Goal: Task Accomplishment & Management: Use online tool/utility

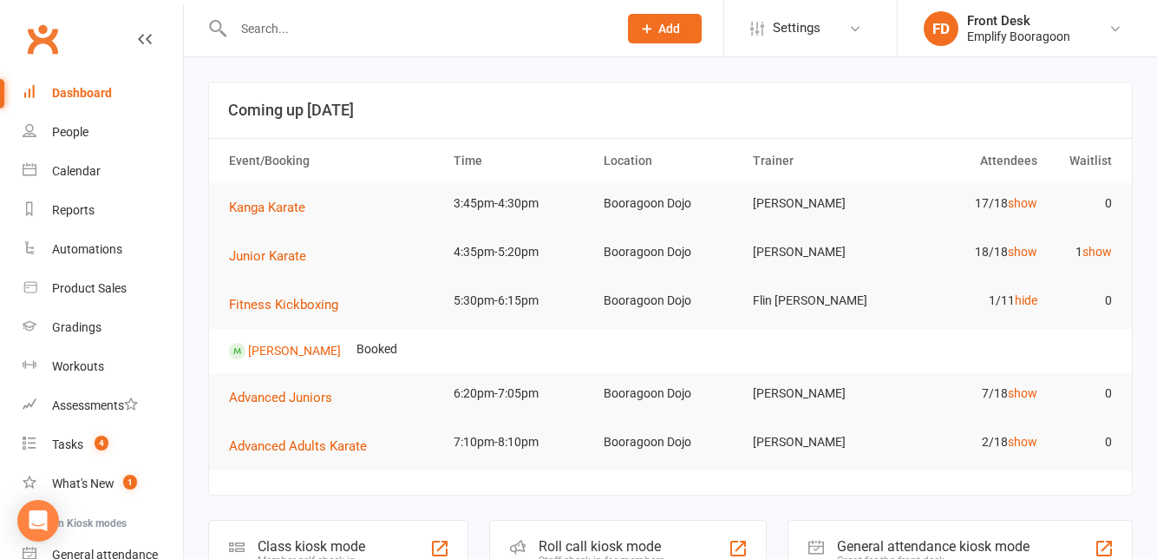
click at [304, 540] on div "Class kiosk mode" at bounding box center [312, 546] width 108 height 16
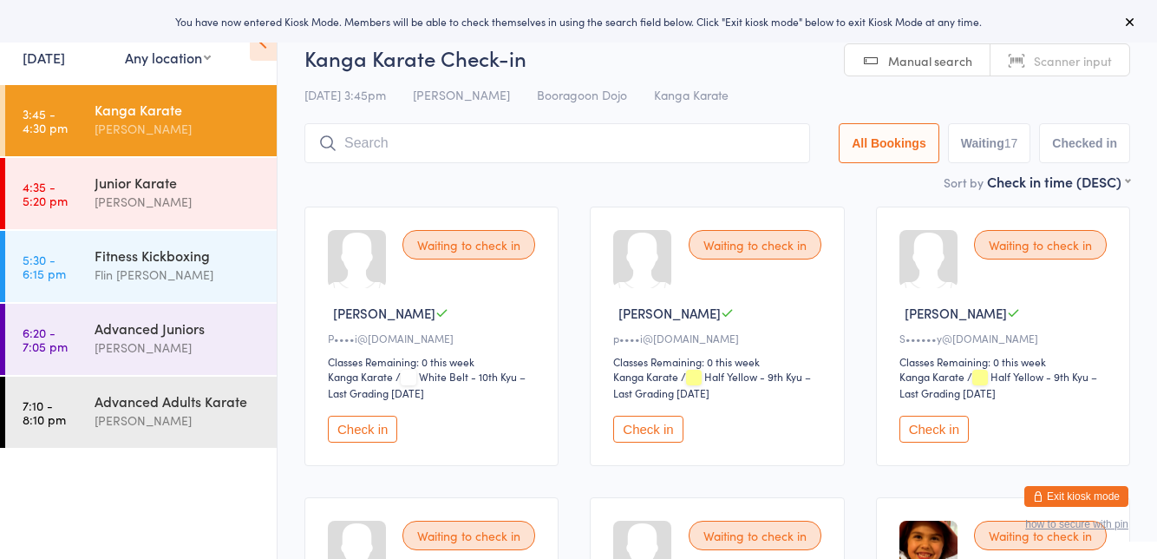
click at [119, 191] on div "Junior Karate" at bounding box center [178, 182] width 167 height 19
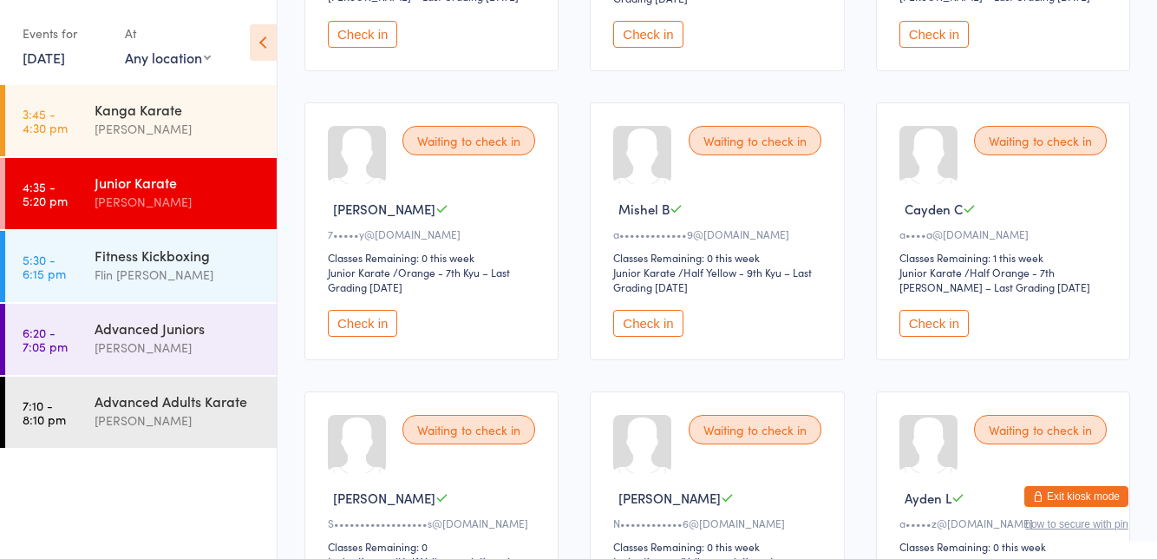
scroll to position [393, 0]
click at [372, 335] on button "Check in" at bounding box center [362, 324] width 69 height 27
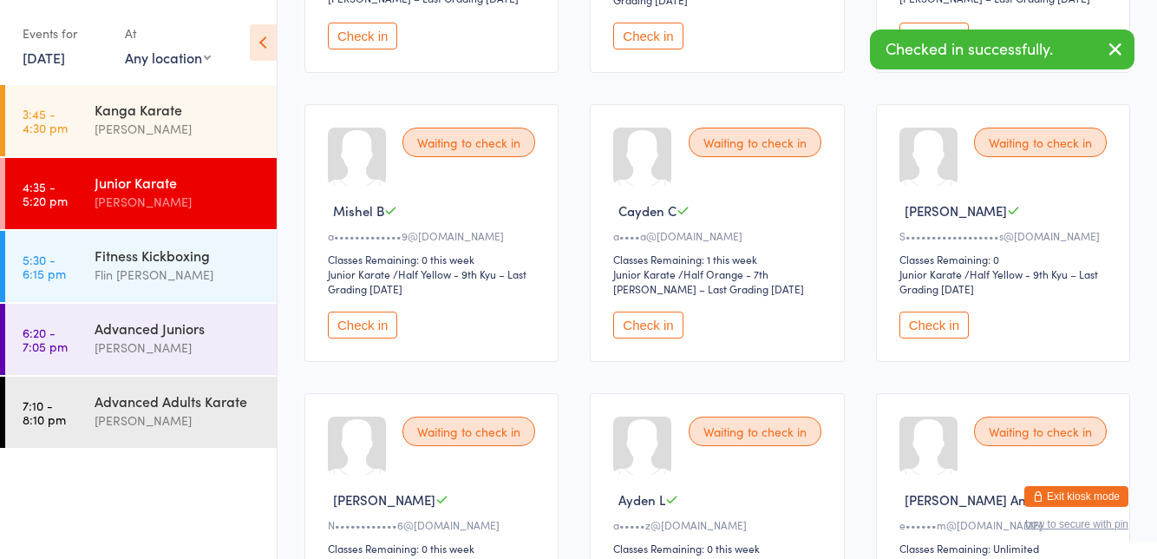
click at [118, 131] on div "[PERSON_NAME]" at bounding box center [178, 129] width 167 height 20
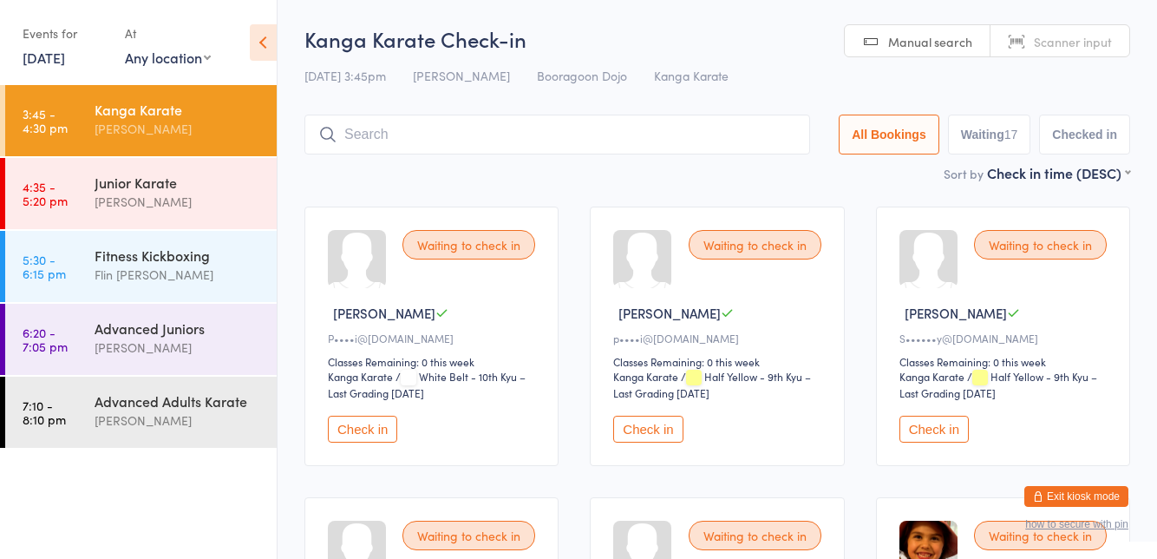
click at [945, 432] on button "Check in" at bounding box center [933, 428] width 69 height 27
click at [165, 244] on div "Fitness Kickboxing Flin Rozario Jamieson" at bounding box center [186, 265] width 182 height 69
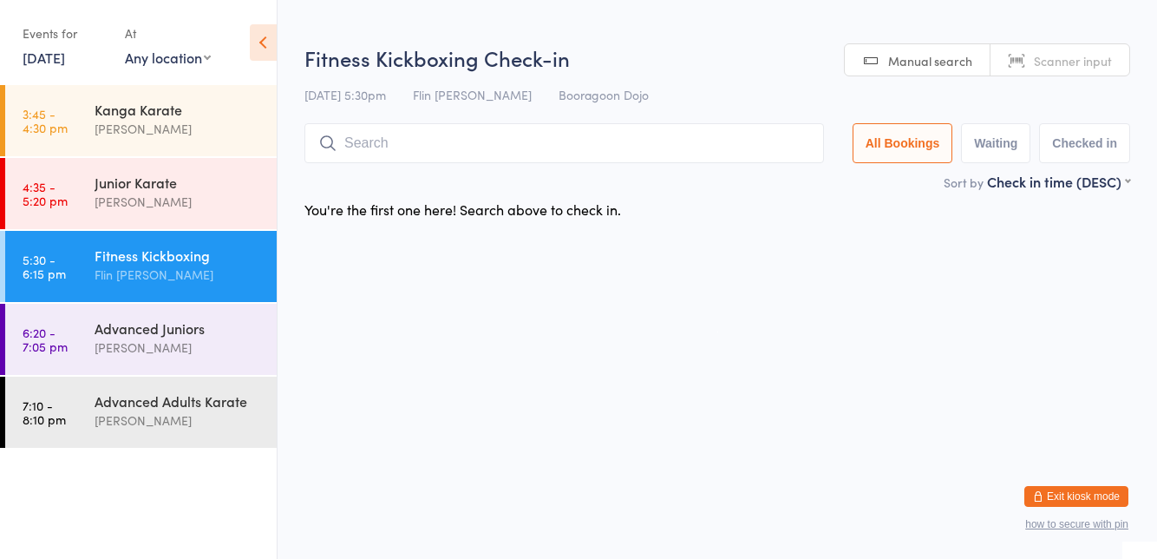
click at [155, 178] on div "Junior Karate" at bounding box center [178, 182] width 167 height 19
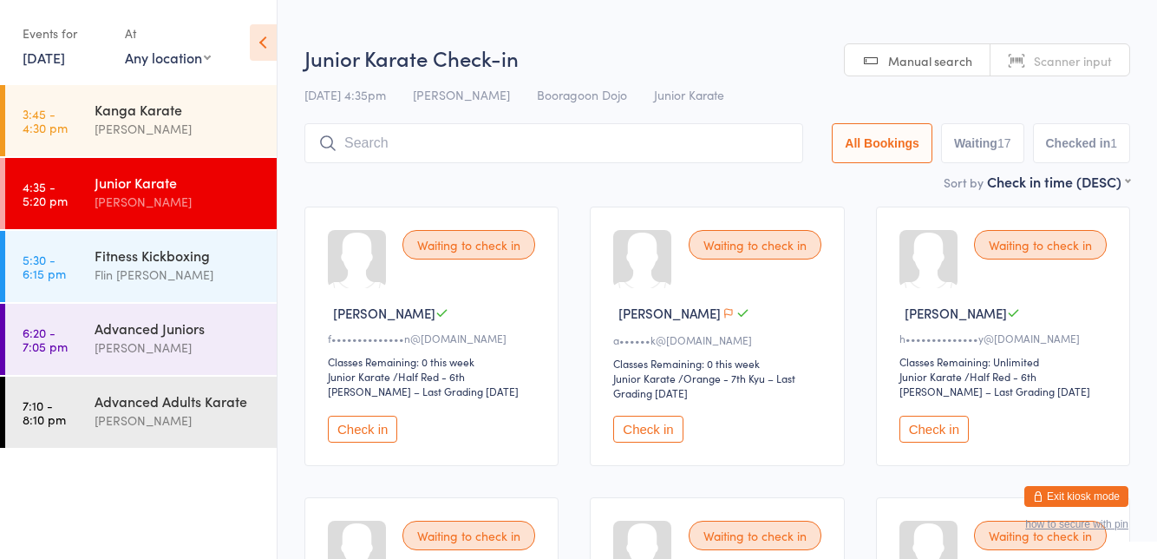
click at [1082, 150] on button "Checked in 1" at bounding box center [1082, 143] width 98 height 40
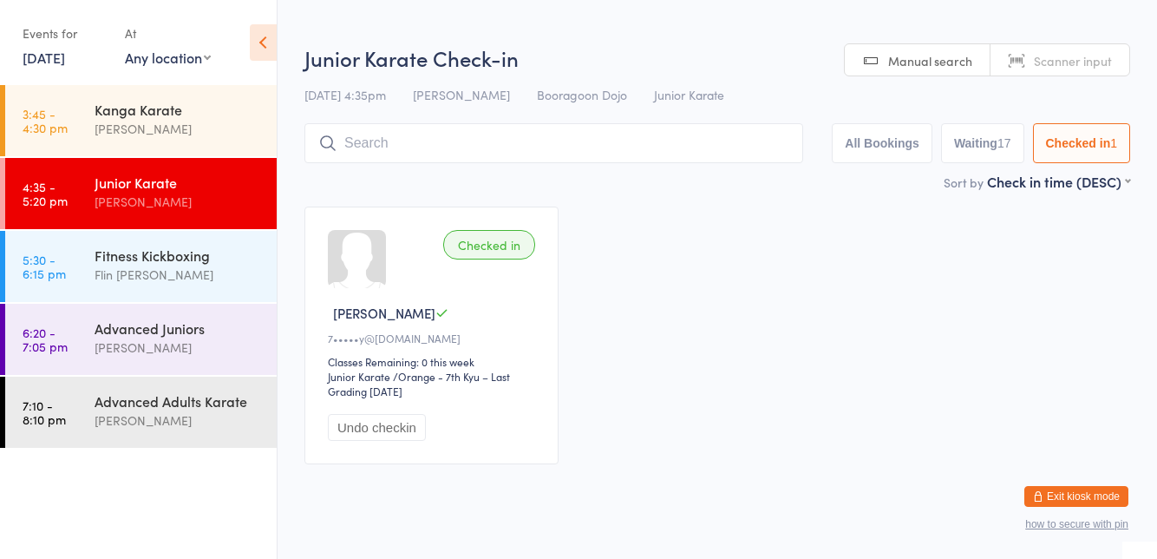
click at [984, 147] on button "Waiting 17" at bounding box center [982, 143] width 83 height 40
select select "0"
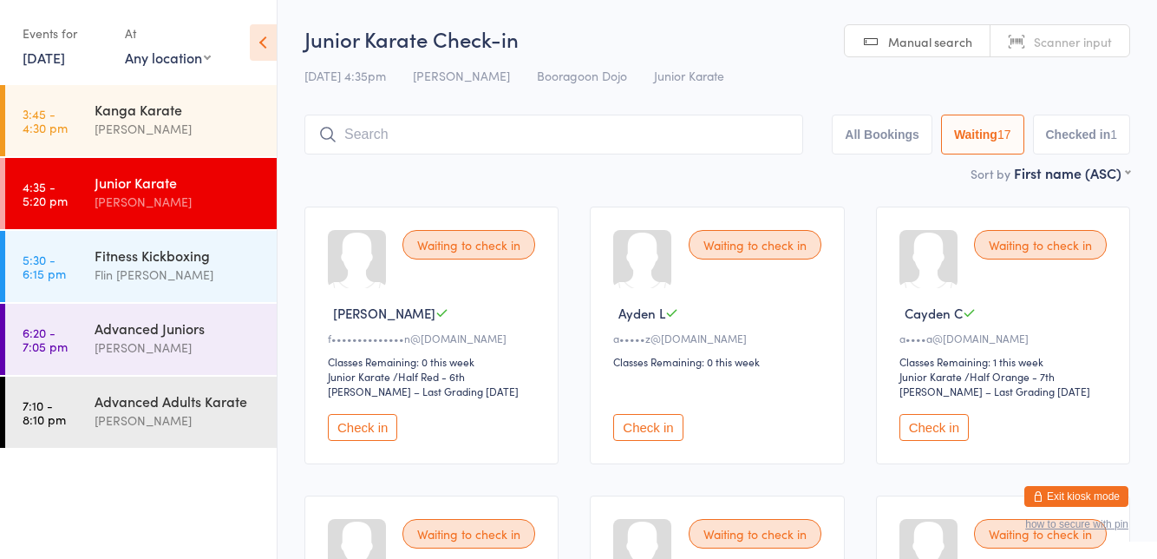
click at [160, 132] on div "[PERSON_NAME]" at bounding box center [178, 129] width 167 height 20
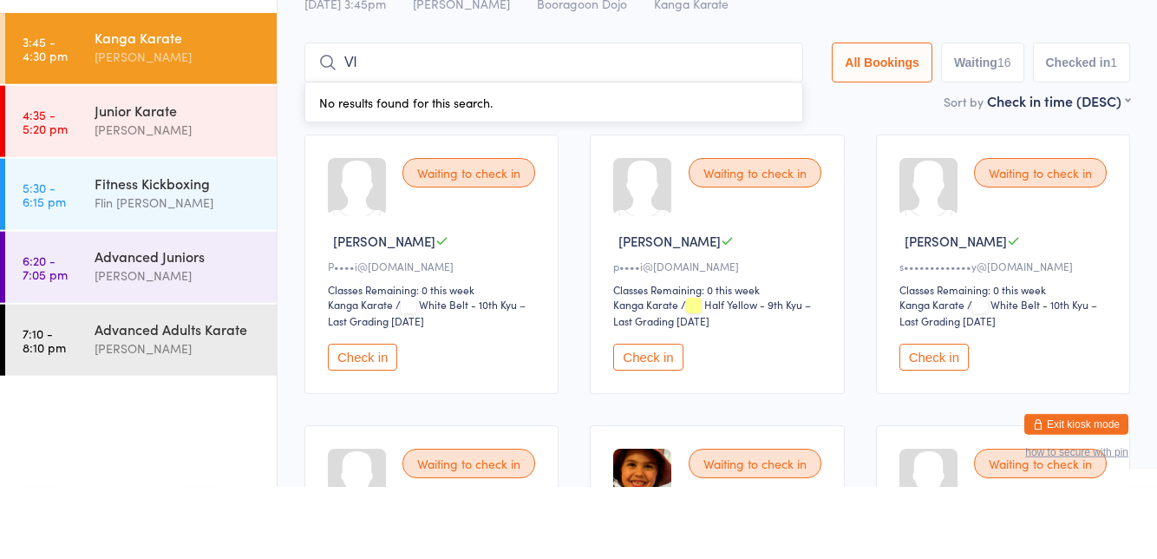
type input "V"
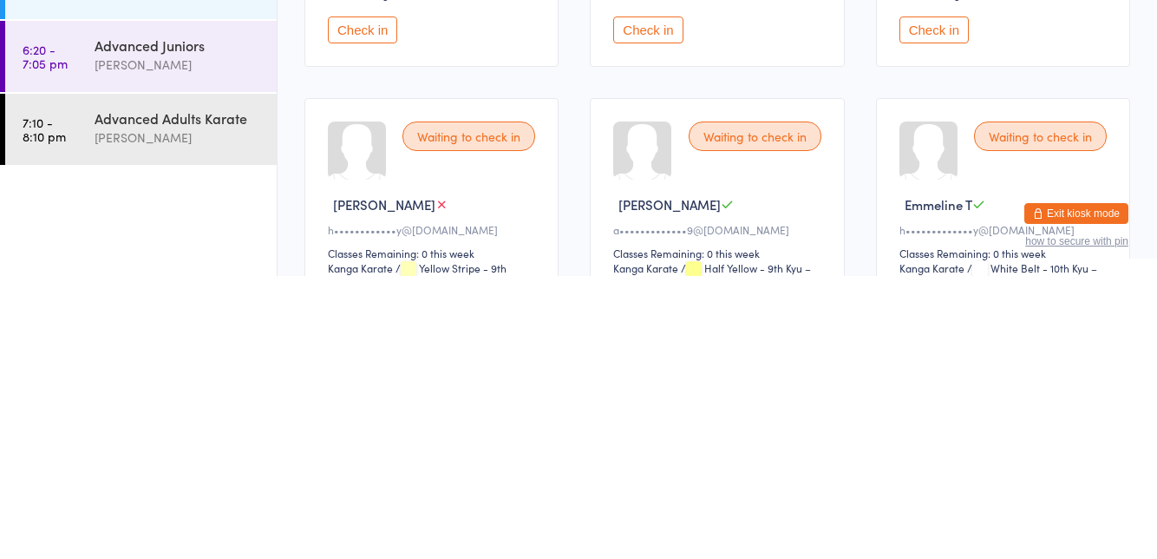
scroll to position [990, 0]
click at [750, 404] on div "Waiting to check in" at bounding box center [755, 417] width 133 height 29
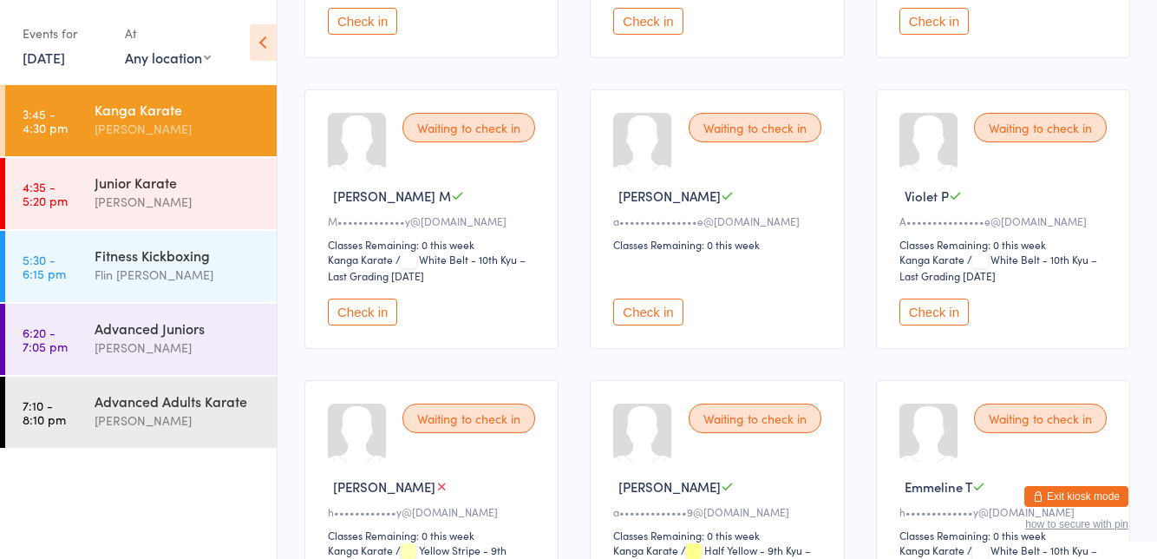
click at [733, 102] on div "Waiting to check in Patrick P a•••••••••••••••e@gmail.com Classes Remaining: 0 …" at bounding box center [717, 218] width 254 height 259
click at [626, 304] on button "Check in" at bounding box center [647, 311] width 69 height 27
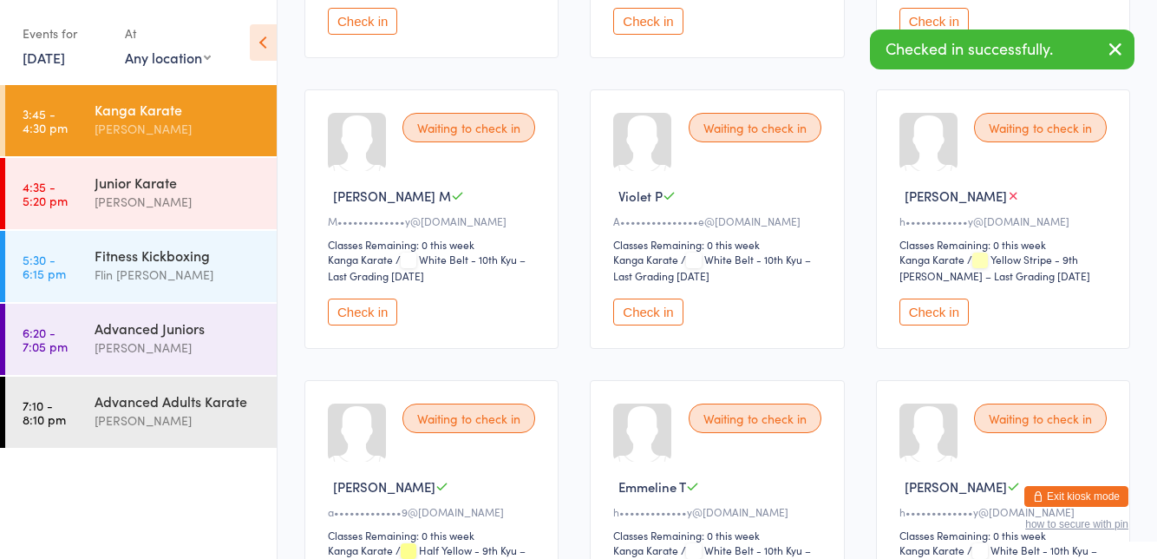
click at [120, 273] on div "Flin [PERSON_NAME]" at bounding box center [178, 275] width 167 height 20
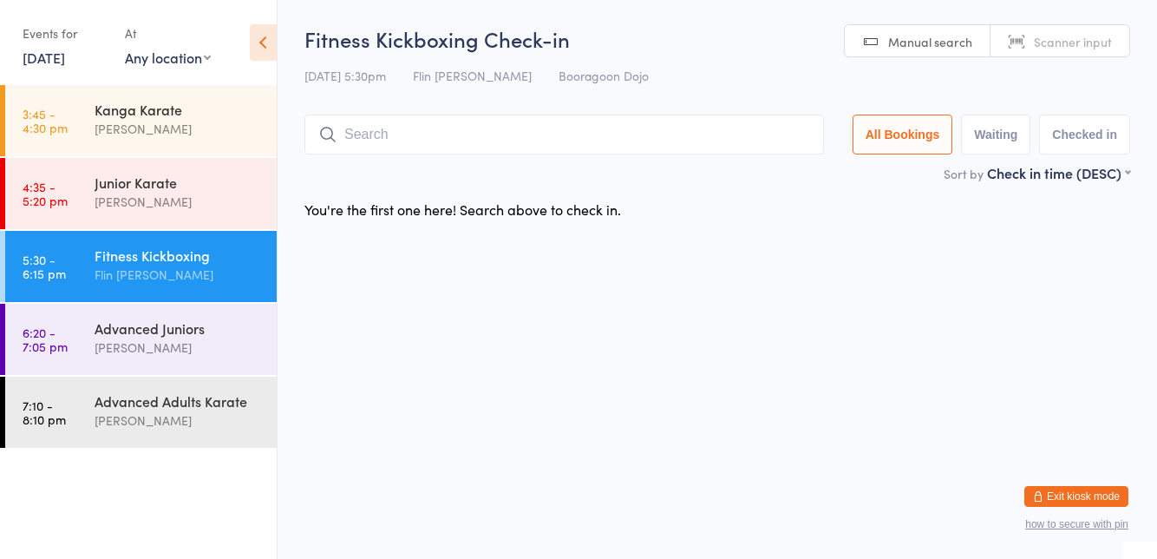
click at [113, 213] on div "Junior Karate Lucas Waddams" at bounding box center [186, 192] width 182 height 69
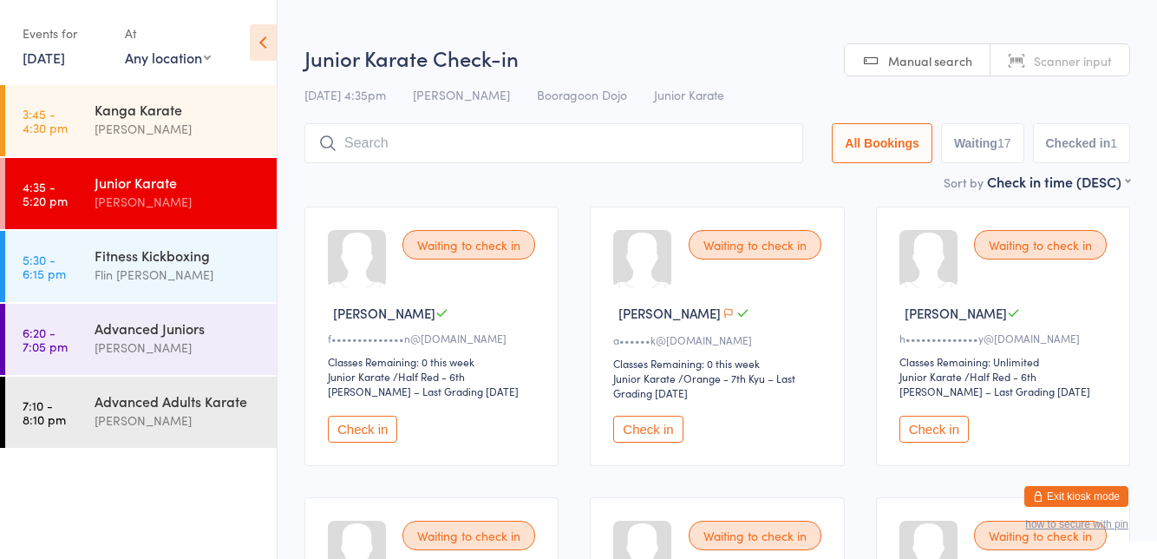
click at [144, 134] on div "[PERSON_NAME]" at bounding box center [178, 129] width 167 height 20
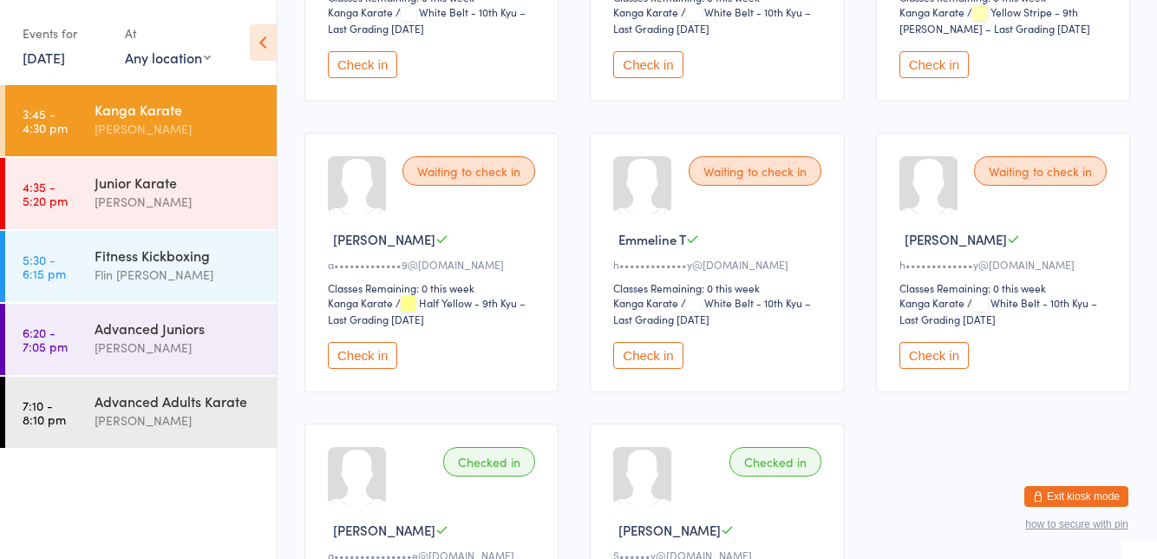
scroll to position [1235, 0]
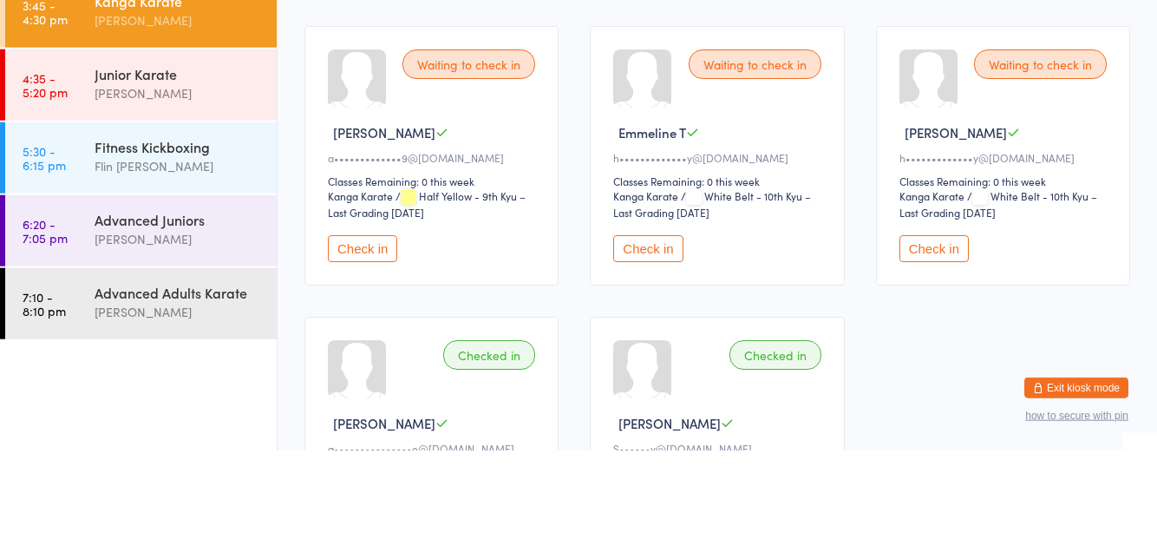
click at [361, 347] on button "Check in" at bounding box center [362, 356] width 69 height 27
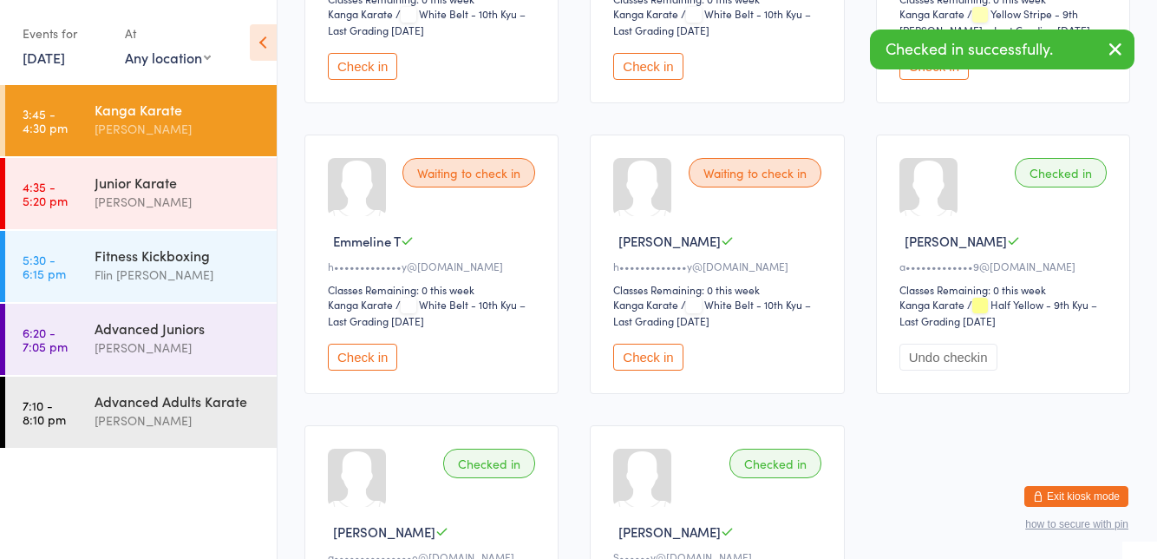
click at [186, 259] on div "Fitness Kickboxing" at bounding box center [178, 254] width 167 height 19
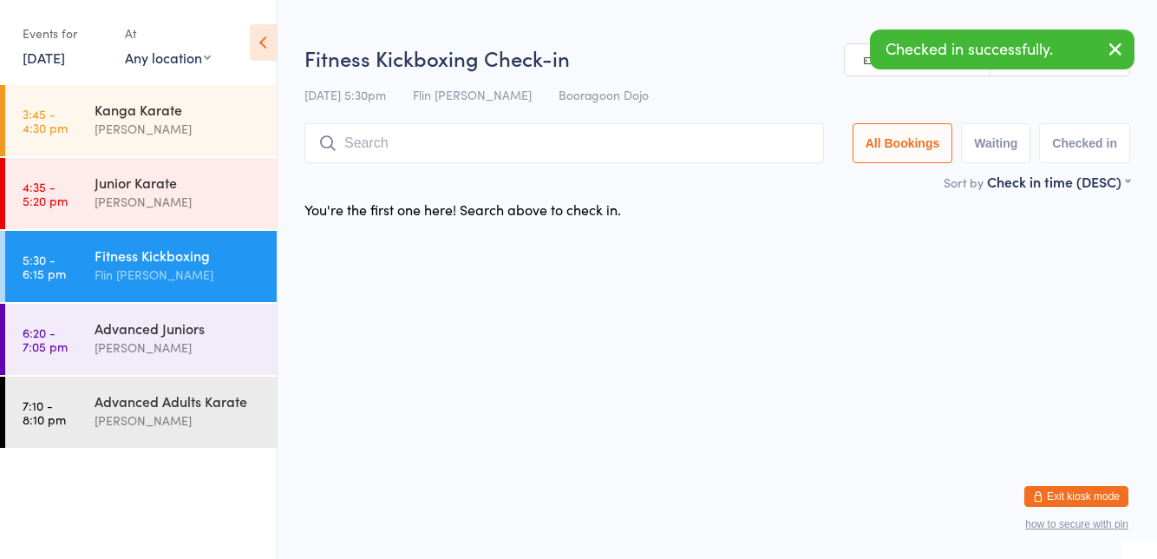
click at [173, 203] on div "[PERSON_NAME]" at bounding box center [178, 202] width 167 height 20
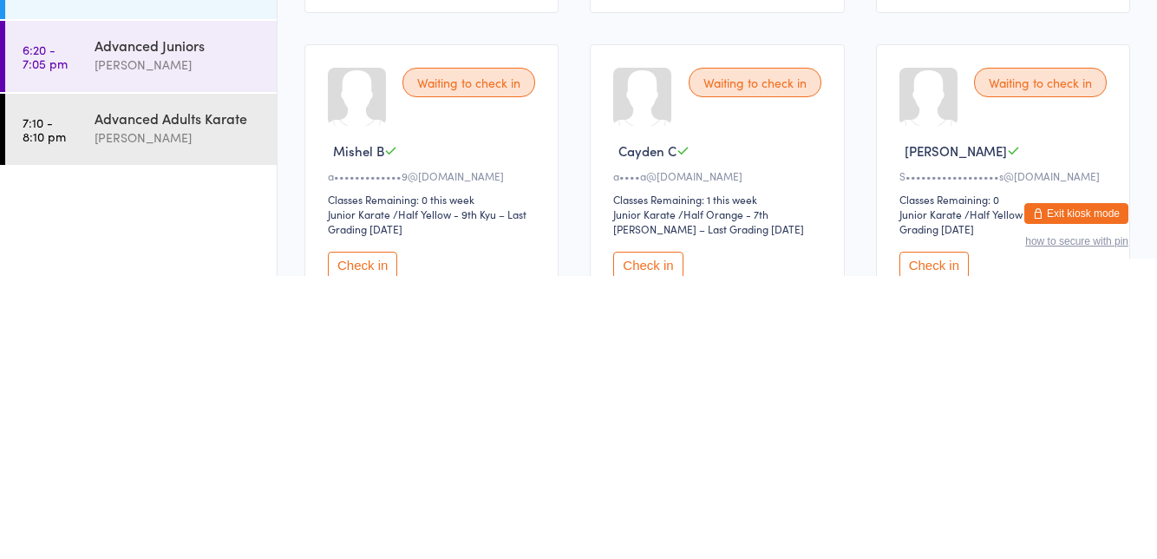
click at [365, 552] on button "Check in" at bounding box center [362, 547] width 69 height 27
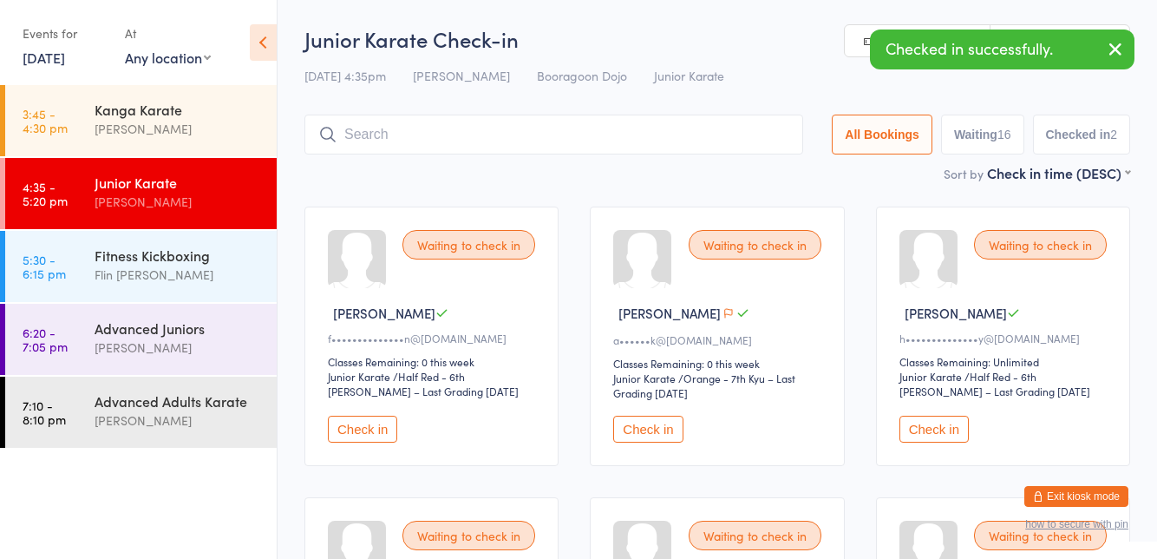
click at [1053, 140] on button "Checked in 2" at bounding box center [1082, 134] width 98 height 40
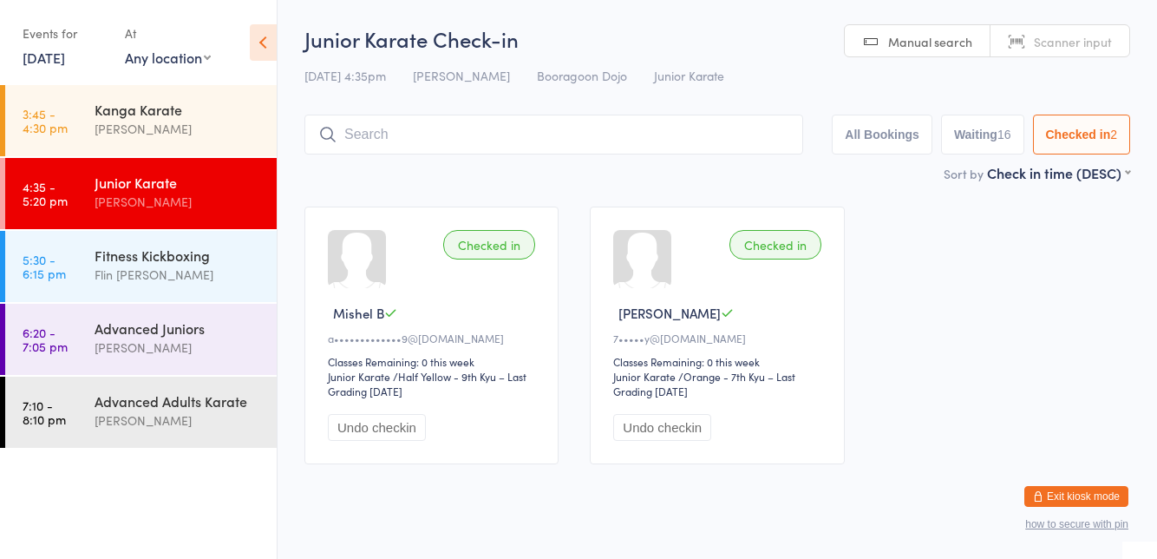
click at [168, 101] on div "Kanga Karate" at bounding box center [178, 109] width 167 height 19
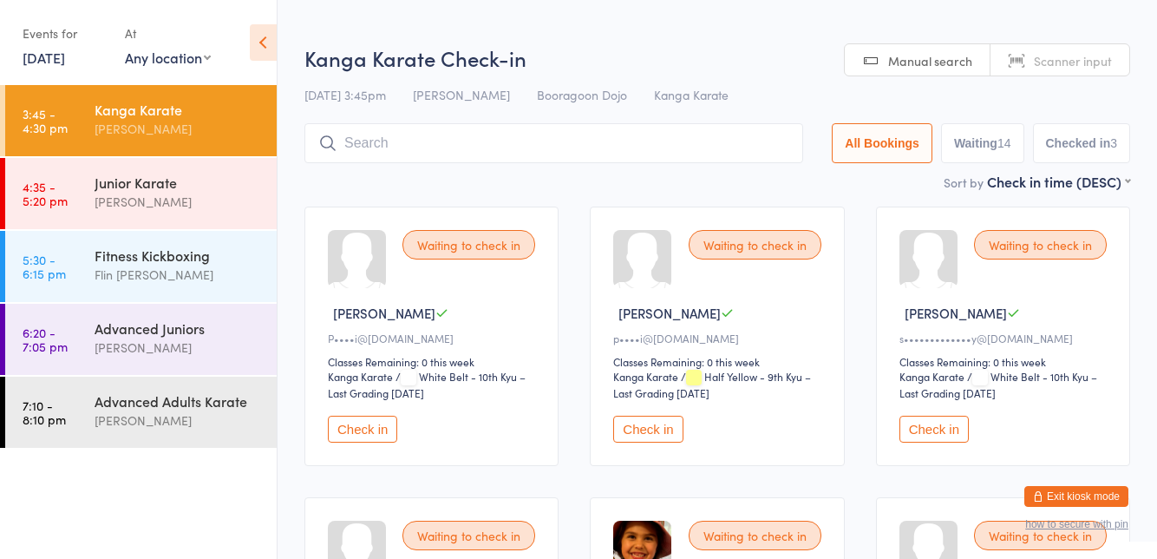
click at [801, 217] on div "Waiting to check in Rainer B p••••i@yahoo.com Classes Remaining: 0 this week Ka…" at bounding box center [717, 335] width 254 height 259
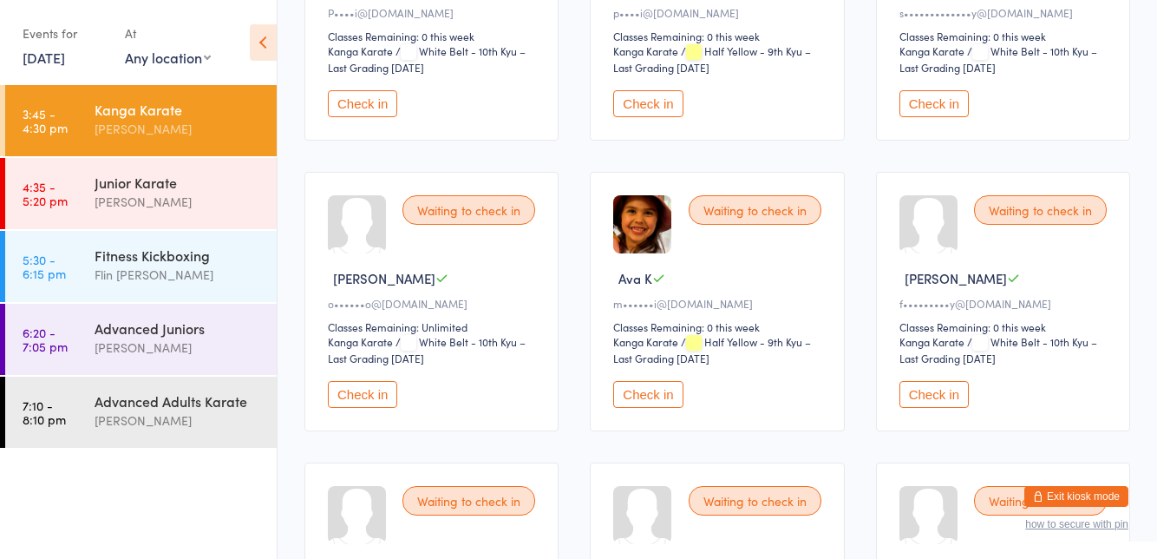
scroll to position [328, 0]
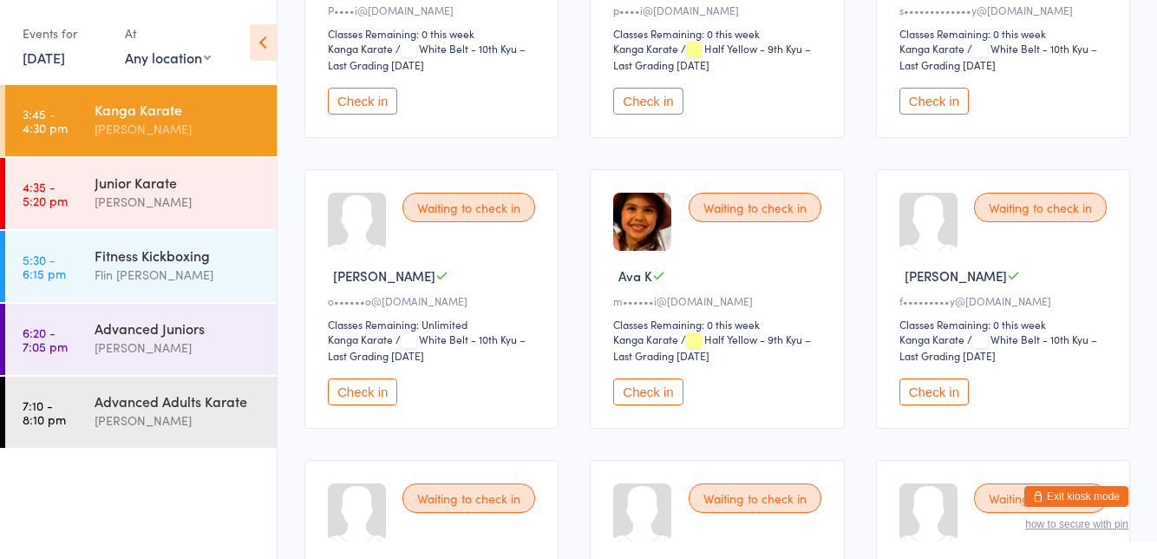
click at [358, 396] on button "Check in" at bounding box center [362, 391] width 69 height 27
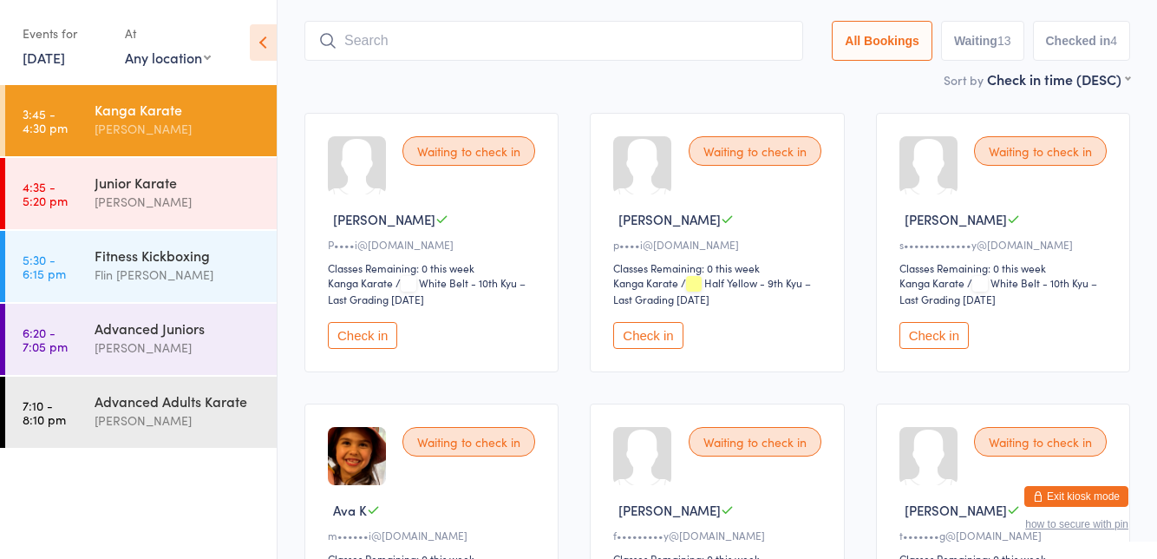
scroll to position [0, 0]
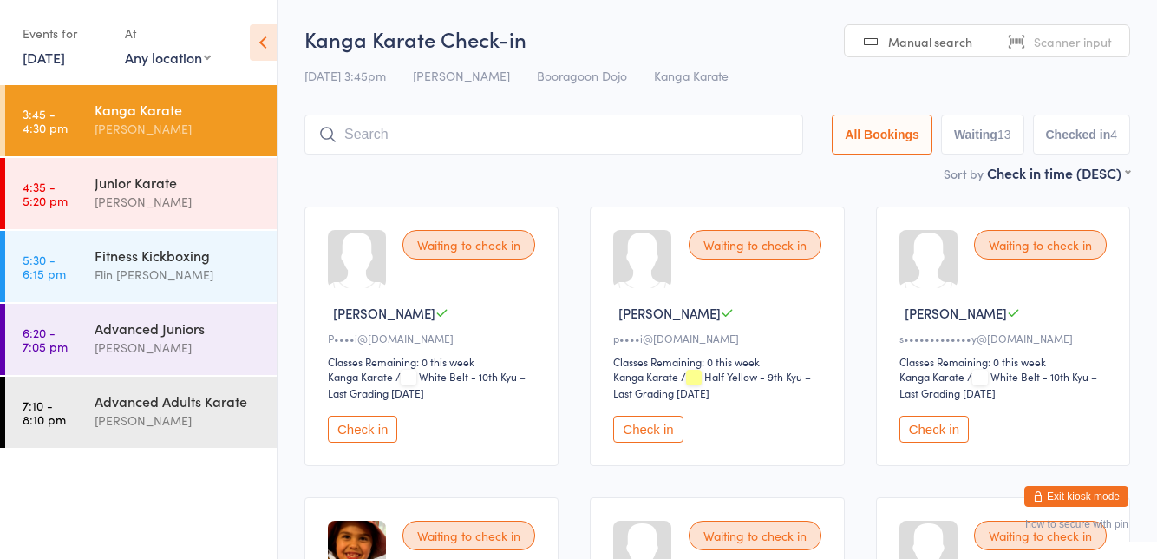
click at [481, 114] on input "search" at bounding box center [553, 134] width 499 height 40
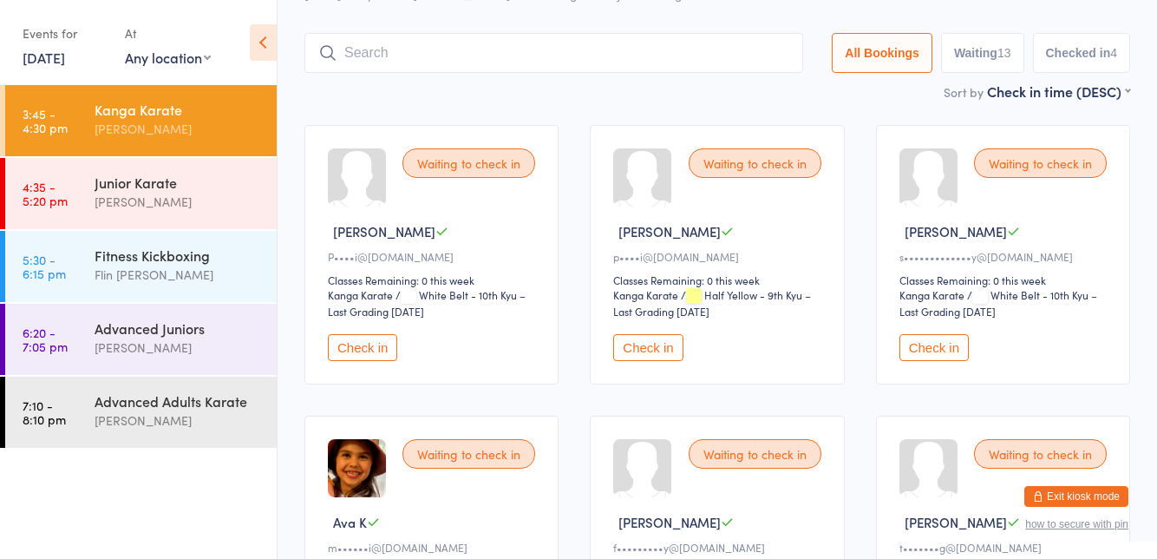
scroll to position [114, 0]
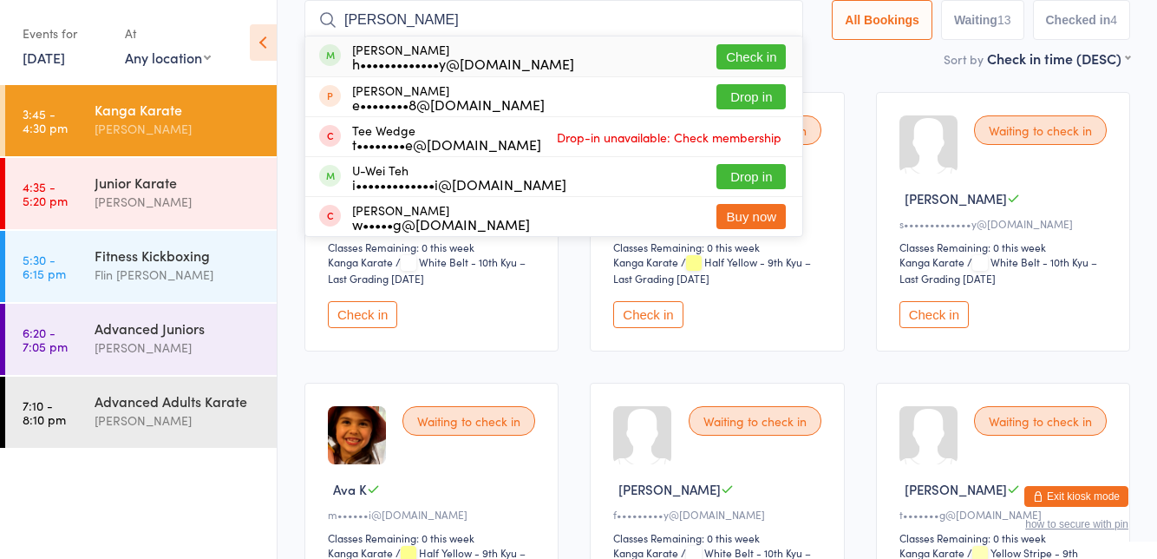
type input "Wes"
click at [765, 78] on div "Yi Wei e••••••••8@gmail.com Drop in" at bounding box center [553, 96] width 497 height 39
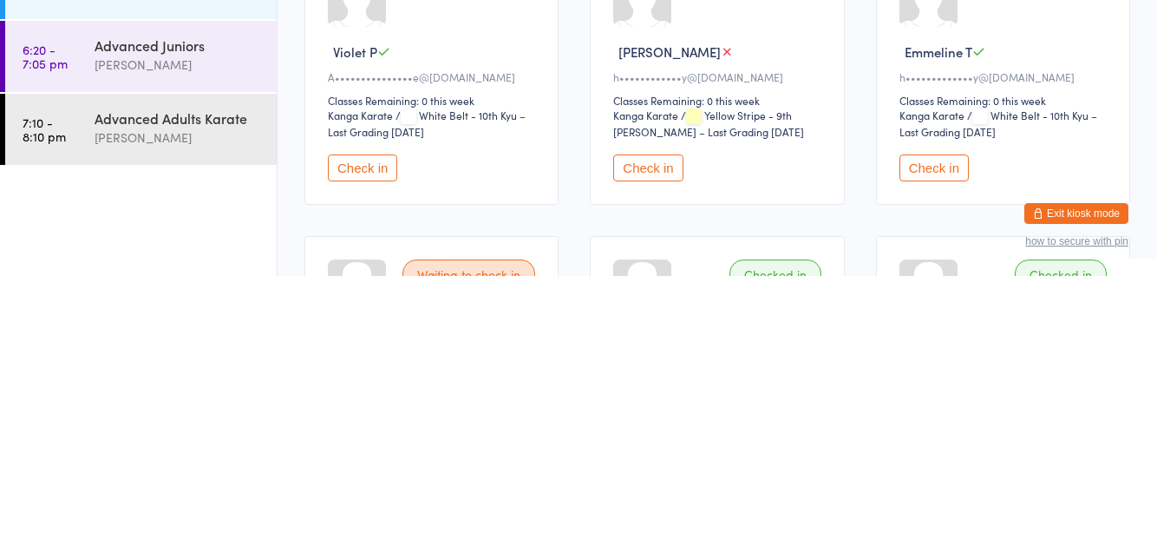
scroll to position [852, 0]
click at [919, 448] on button "Check in" at bounding box center [933, 449] width 69 height 27
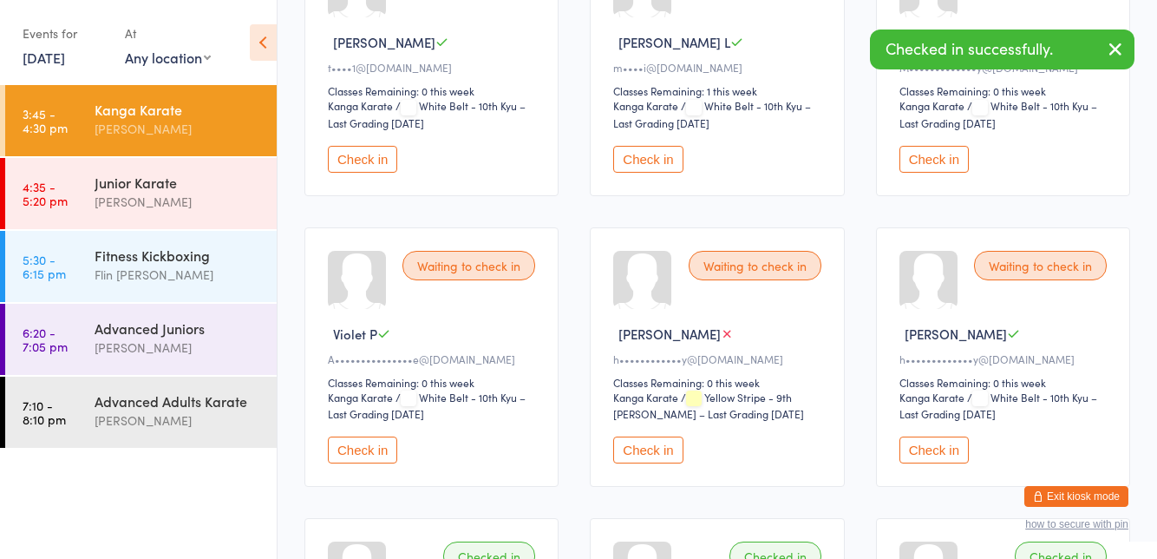
click at [912, 441] on button "Check in" at bounding box center [933, 449] width 69 height 27
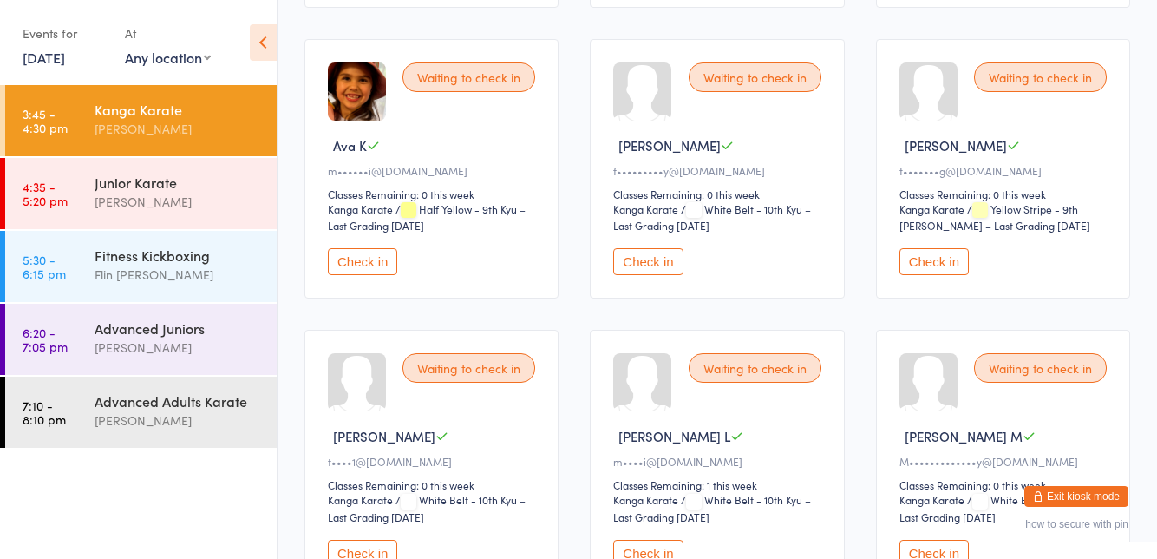
scroll to position [0, 0]
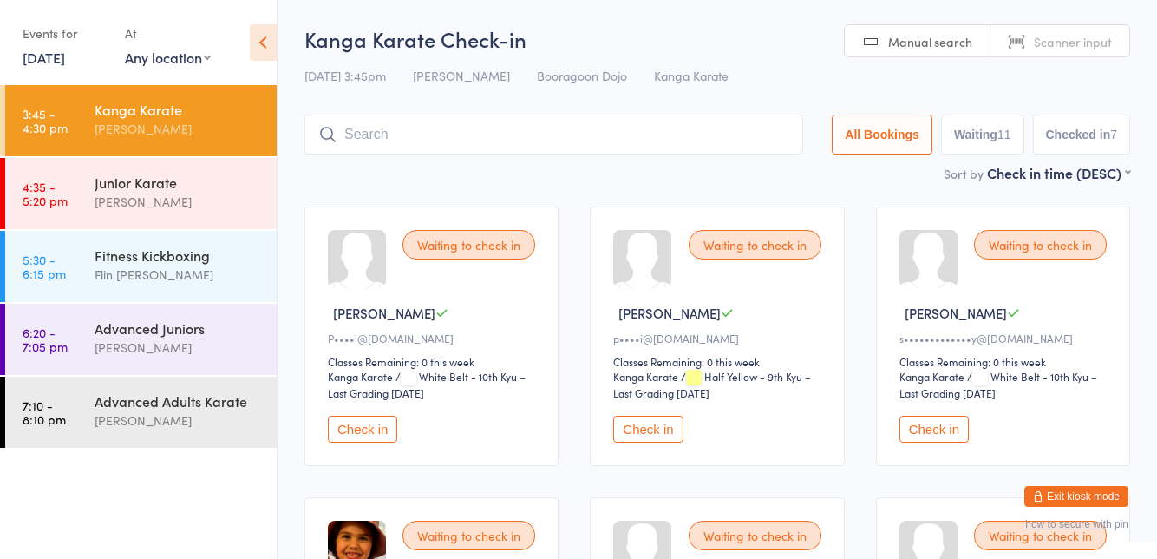
click at [460, 129] on input "search" at bounding box center [553, 134] width 499 height 40
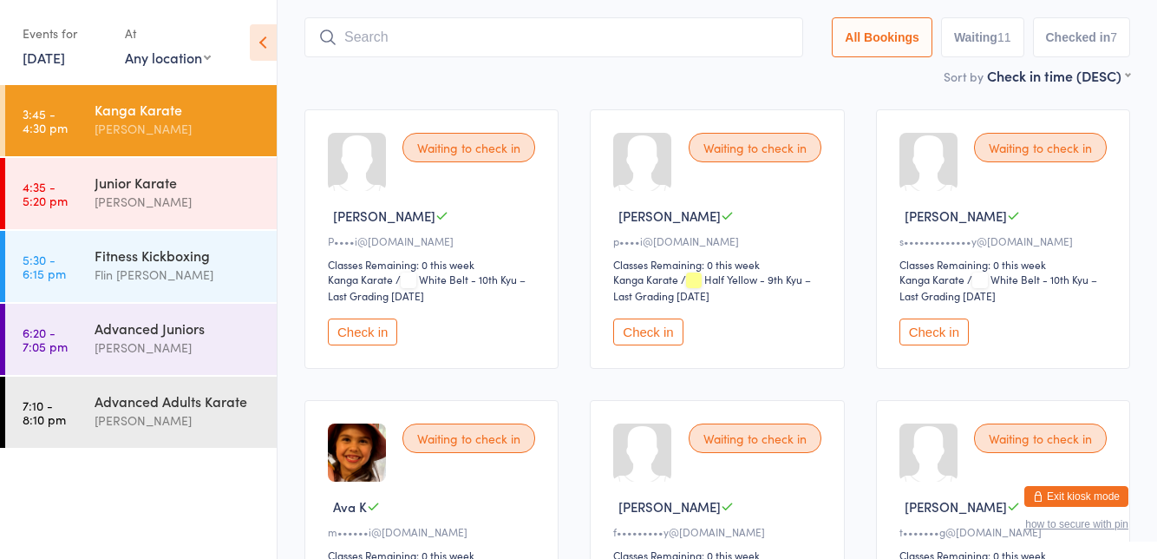
scroll to position [114, 0]
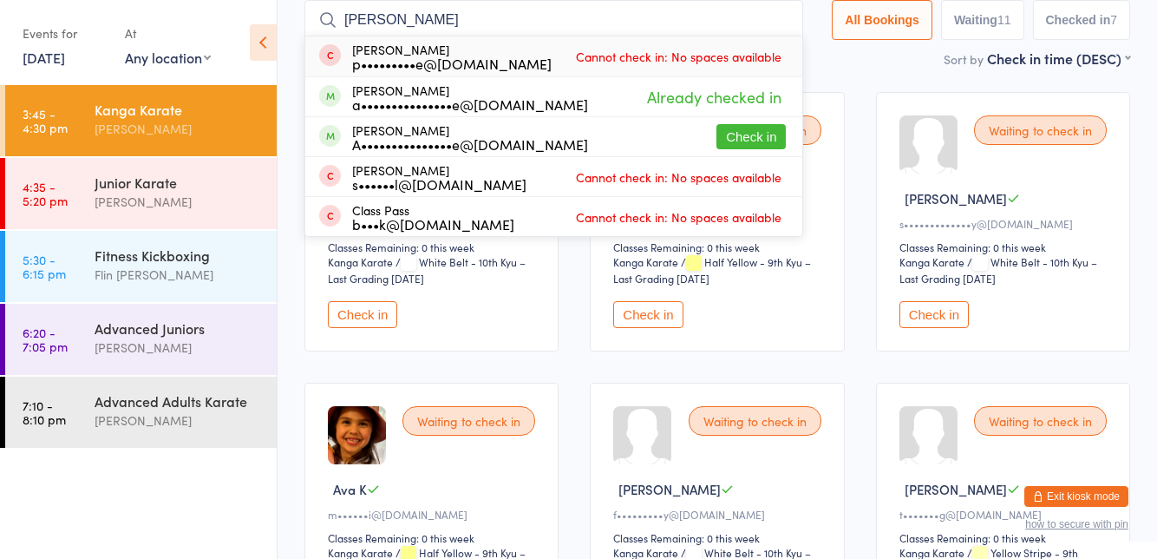
type input "Payne"
click at [742, 141] on button "Check in" at bounding box center [750, 136] width 69 height 25
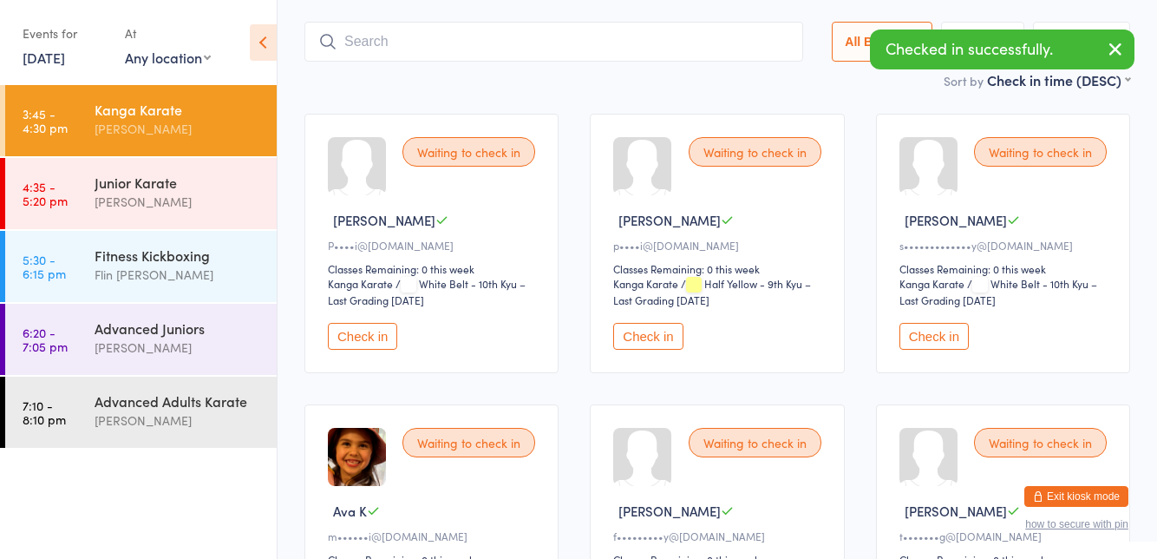
scroll to position [89, 0]
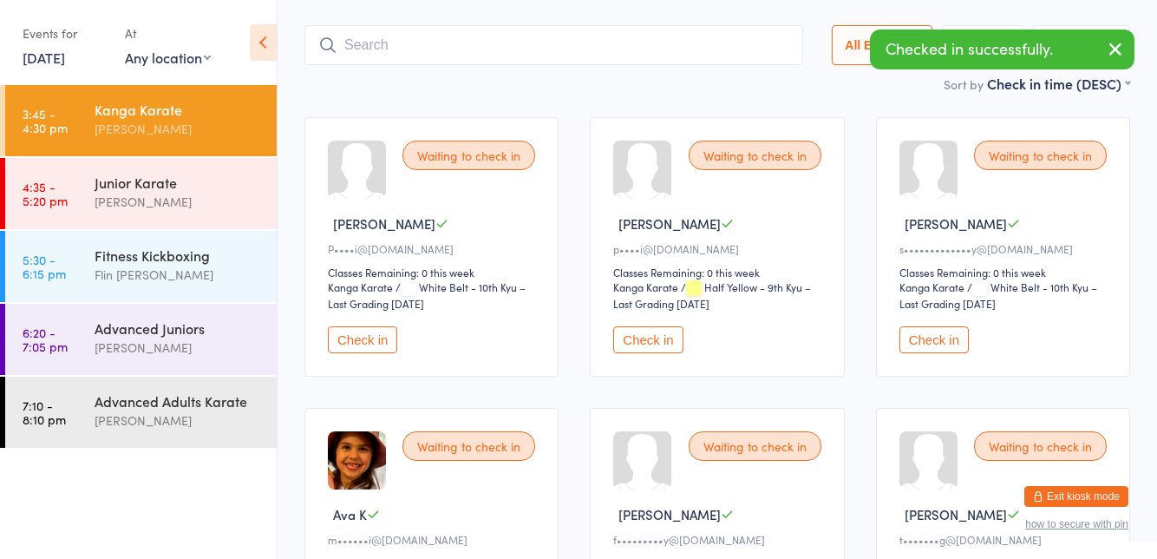
click at [1088, 167] on div "Waiting to check in" at bounding box center [1040, 155] width 133 height 29
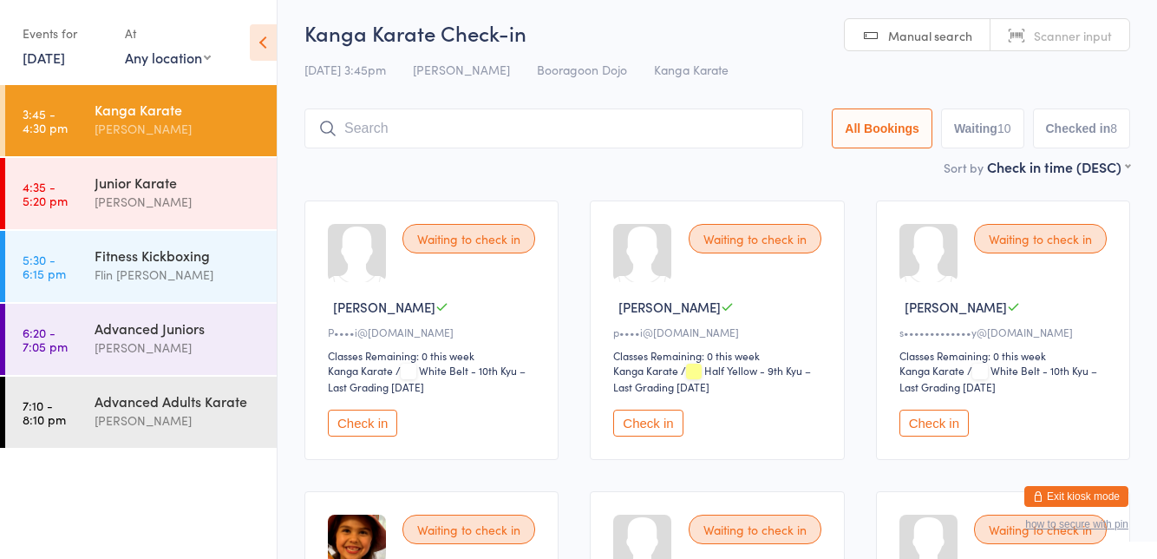
scroll to position [0, 0]
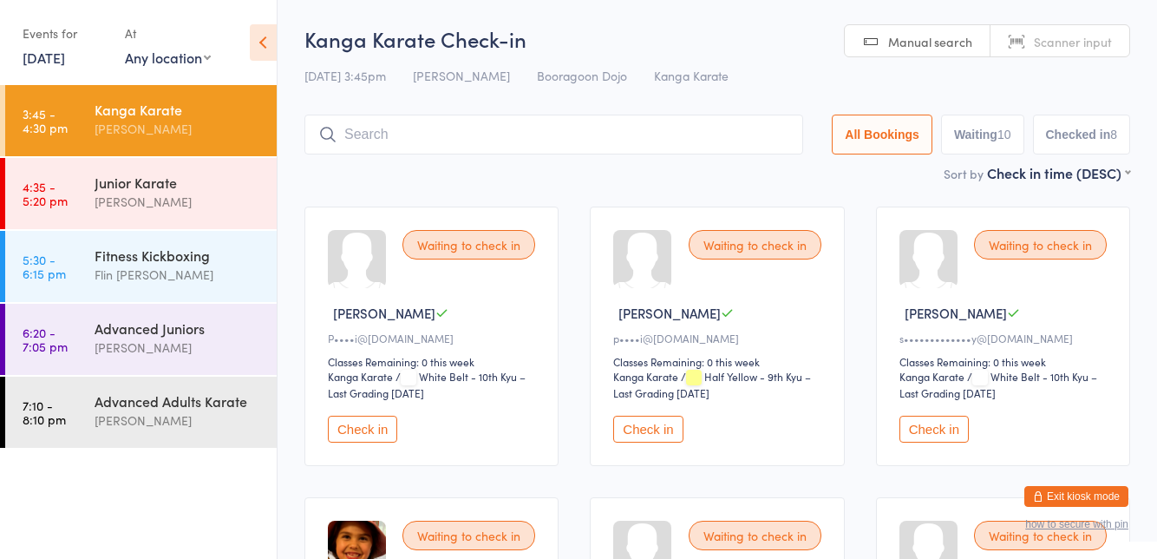
click at [910, 424] on button "Check in" at bounding box center [933, 428] width 69 height 27
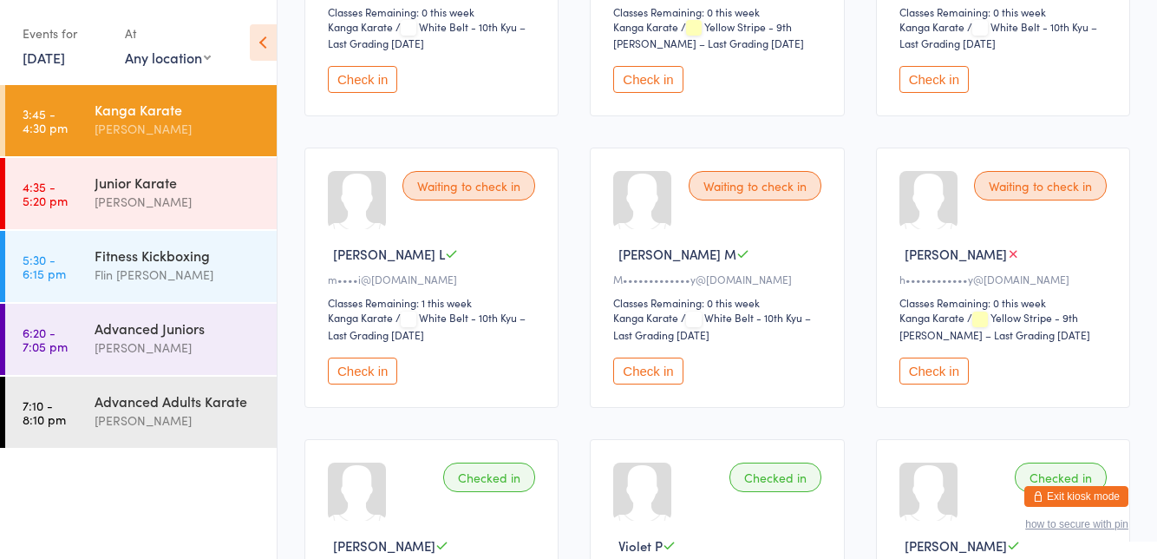
scroll to position [648, 0]
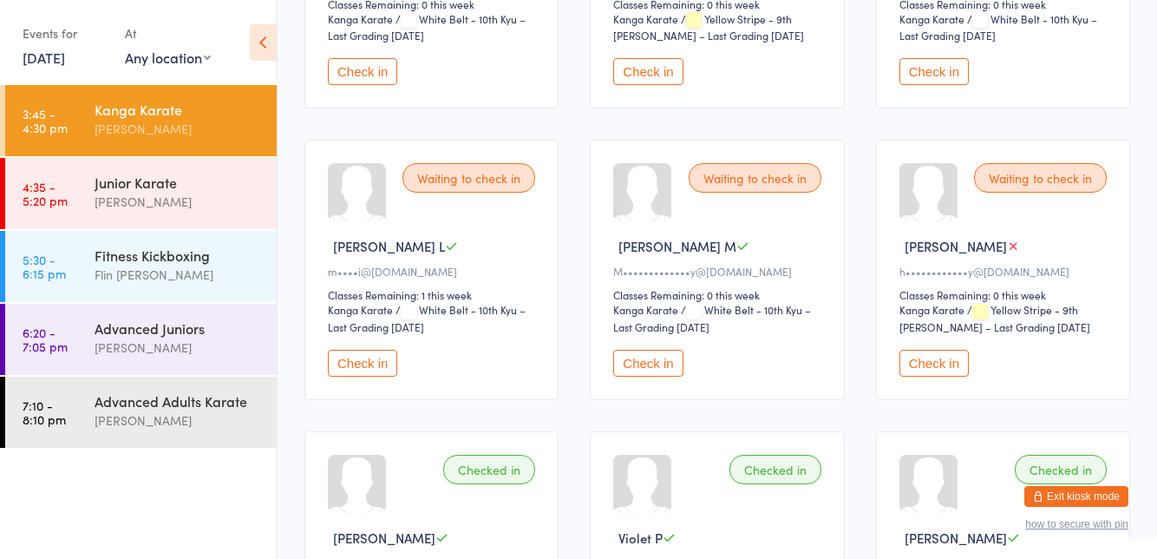
click at [940, 363] on button "Check in" at bounding box center [933, 363] width 69 height 27
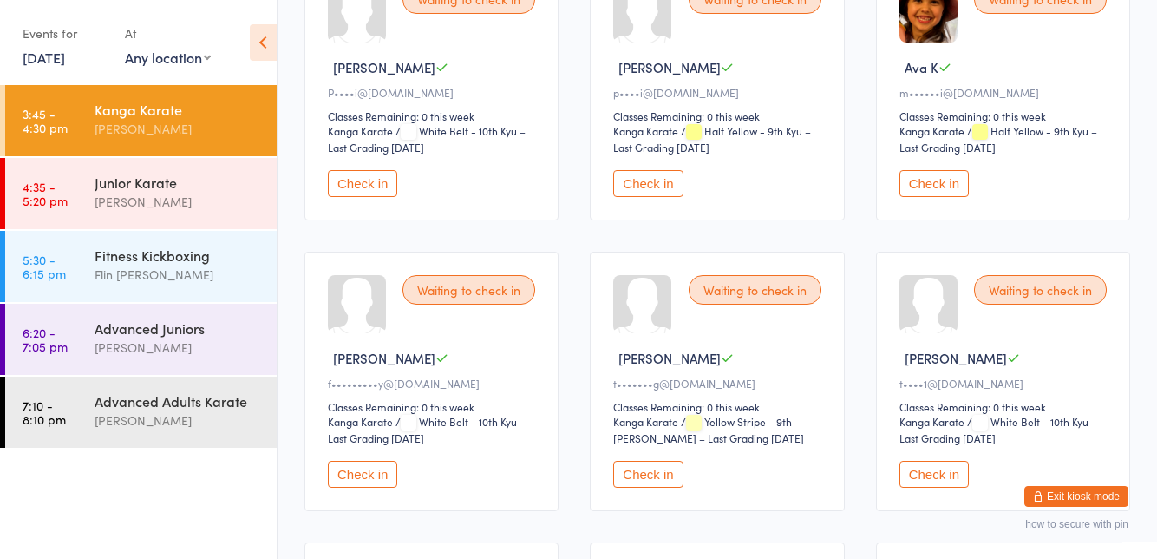
scroll to position [240, 0]
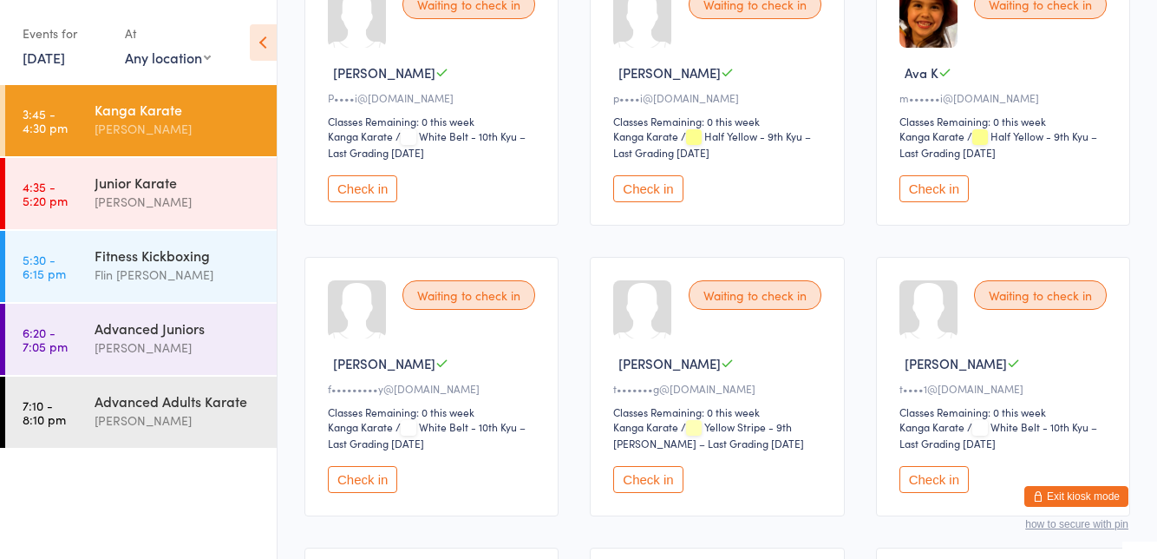
click at [919, 473] on button "Check in" at bounding box center [933, 479] width 69 height 27
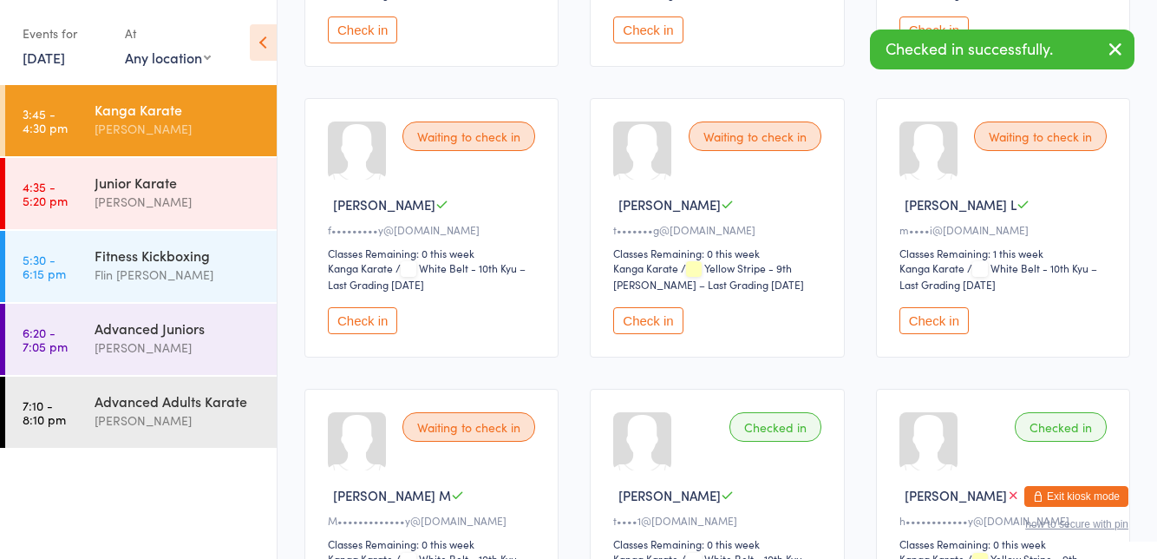
scroll to position [452, 0]
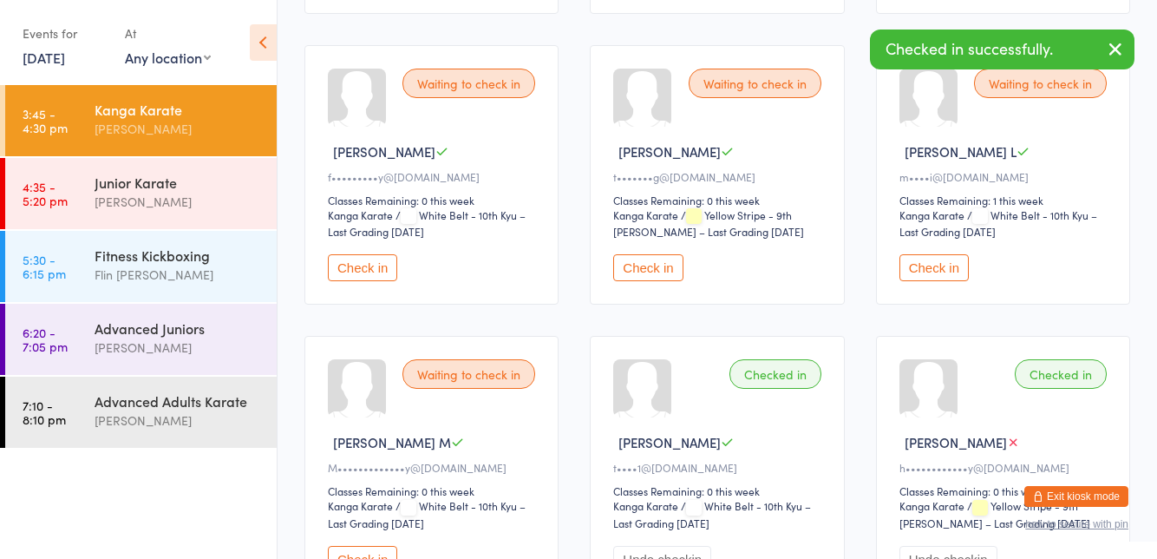
click at [666, 271] on button "Check in" at bounding box center [647, 267] width 69 height 27
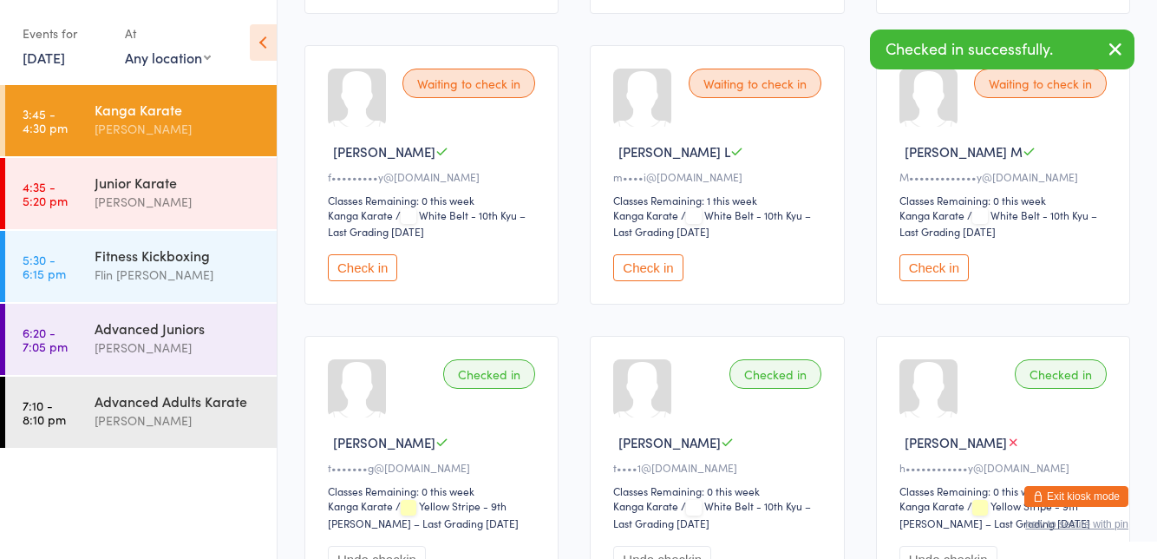
click at [650, 258] on button "Check in" at bounding box center [647, 267] width 69 height 27
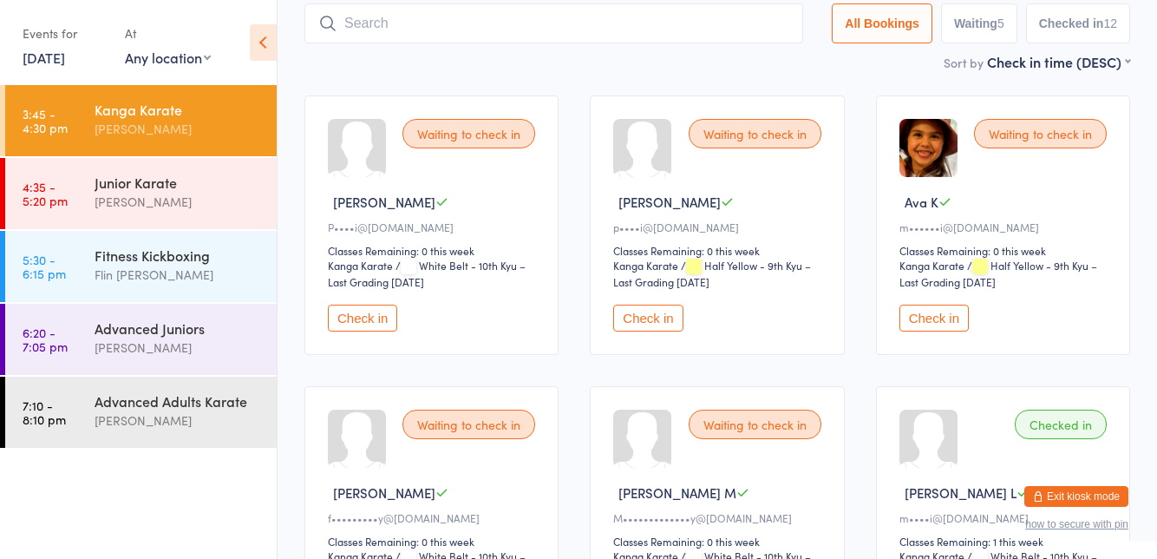
scroll to position [0, 0]
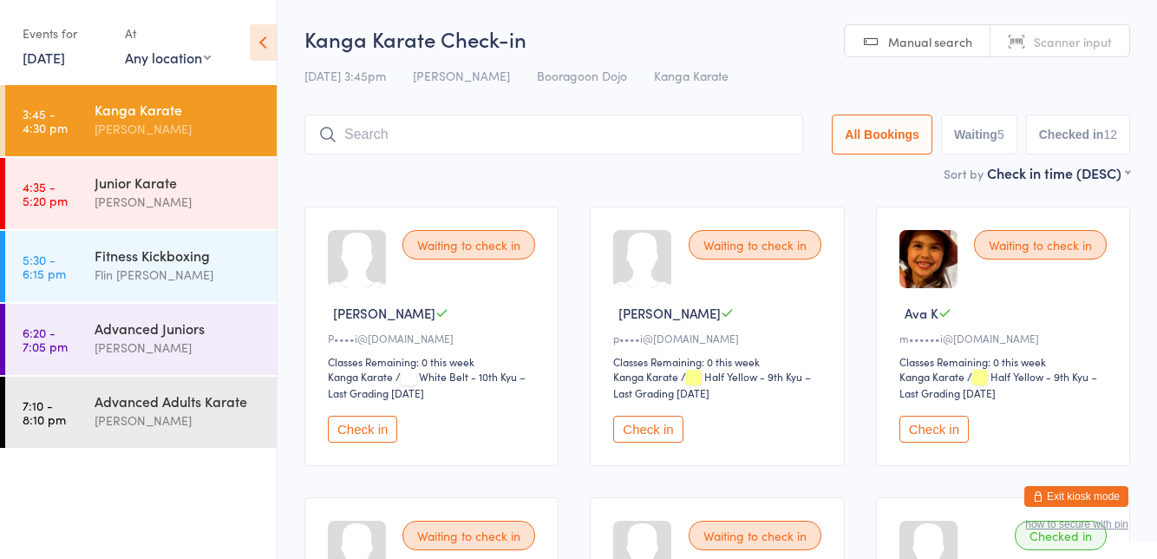
click at [913, 428] on button "Check in" at bounding box center [933, 428] width 69 height 27
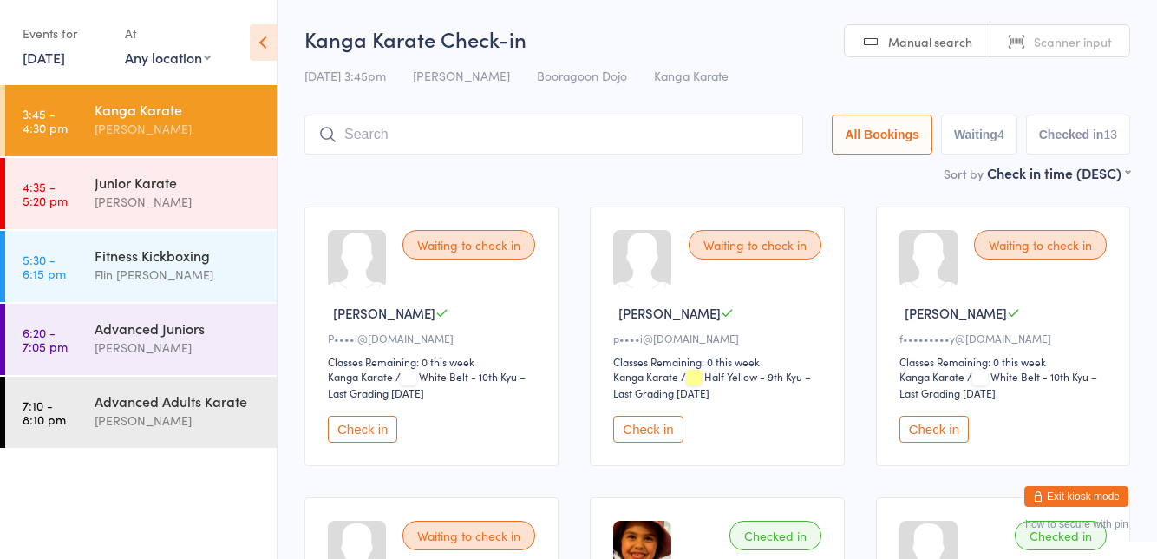
click at [925, 430] on button "Check in" at bounding box center [933, 428] width 69 height 27
click at [929, 432] on button "Check in" at bounding box center [933, 428] width 69 height 27
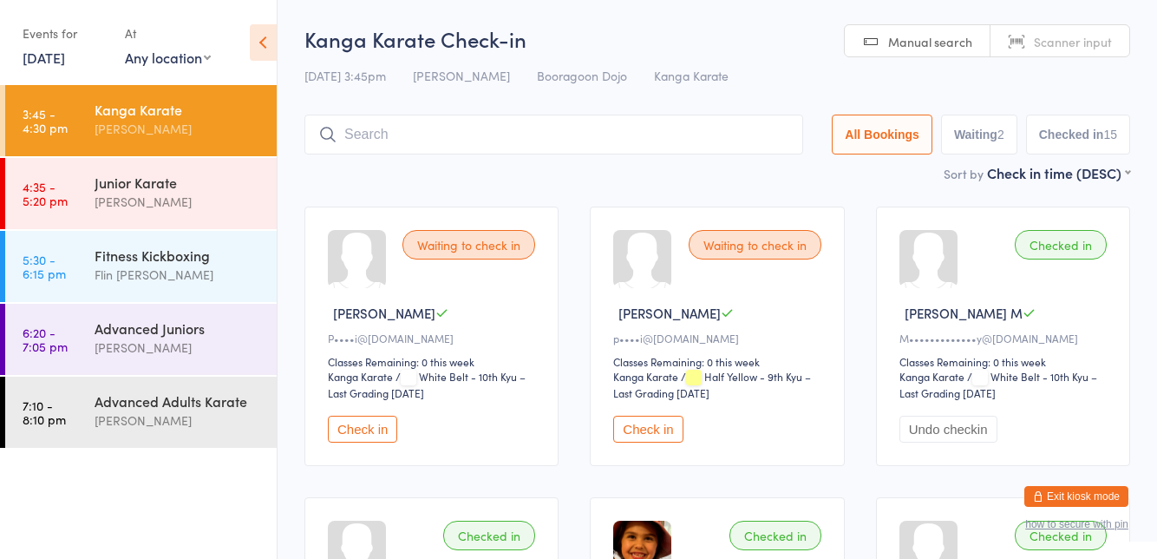
click at [656, 439] on button "Check in" at bounding box center [647, 428] width 69 height 27
click at [661, 425] on button "Check in" at bounding box center [647, 428] width 69 height 27
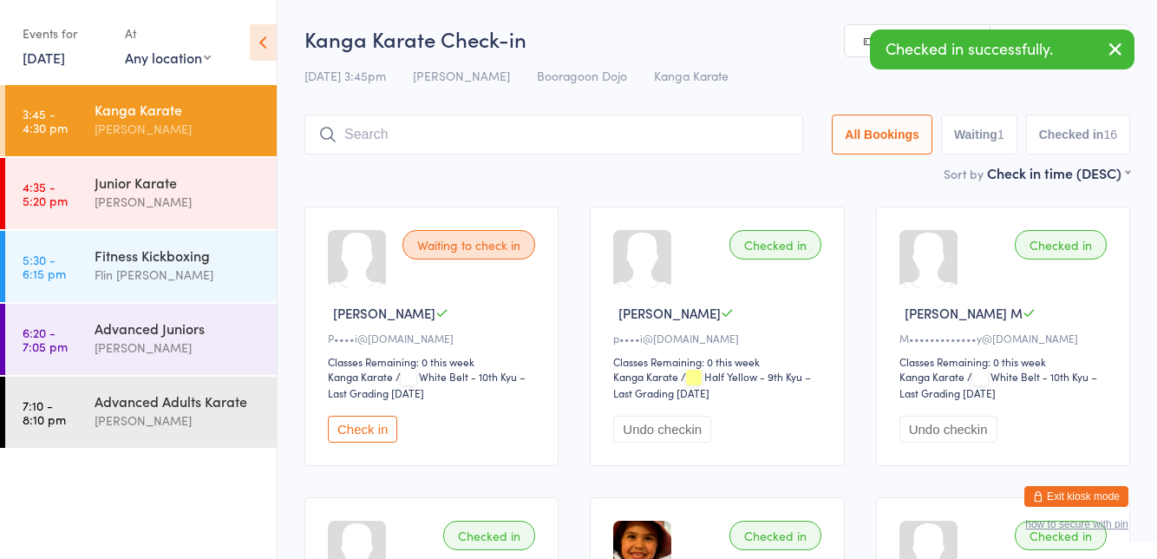
click at [369, 426] on button "Check in" at bounding box center [362, 428] width 69 height 27
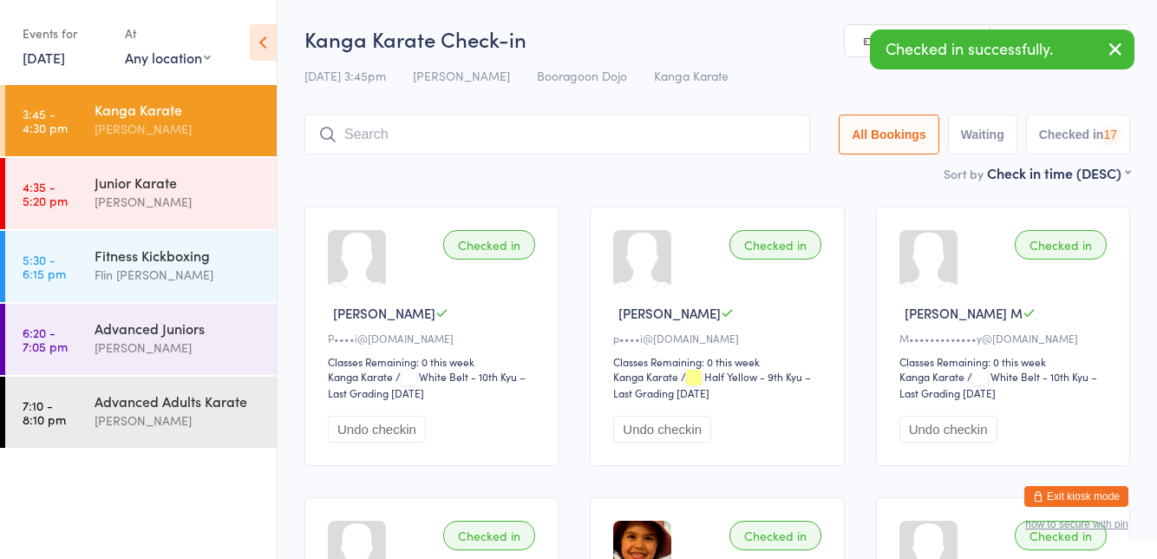
click at [363, 427] on button "Undo checkin" at bounding box center [377, 428] width 98 height 27
click at [364, 423] on button "Undo checkin" at bounding box center [377, 428] width 98 height 27
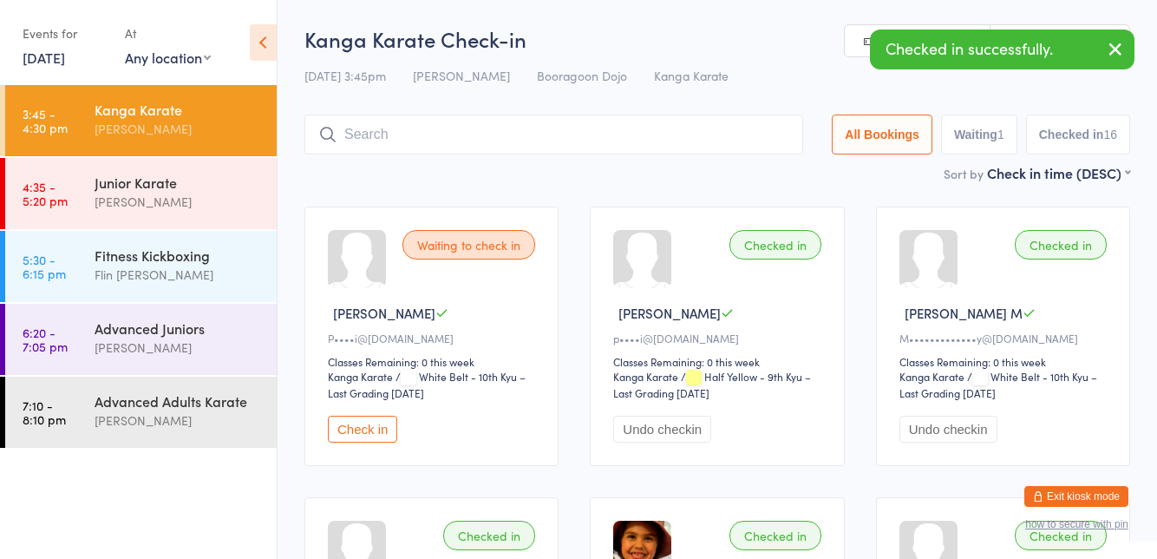
click at [363, 434] on button "Check in" at bounding box center [362, 428] width 69 height 27
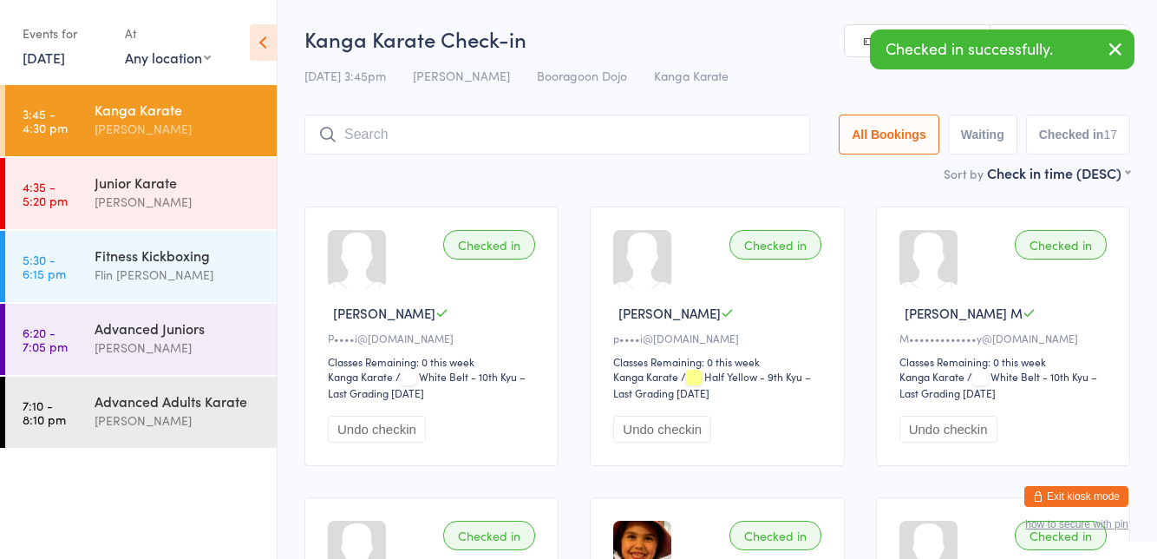
click at [690, 429] on button "Undo checkin" at bounding box center [662, 428] width 98 height 27
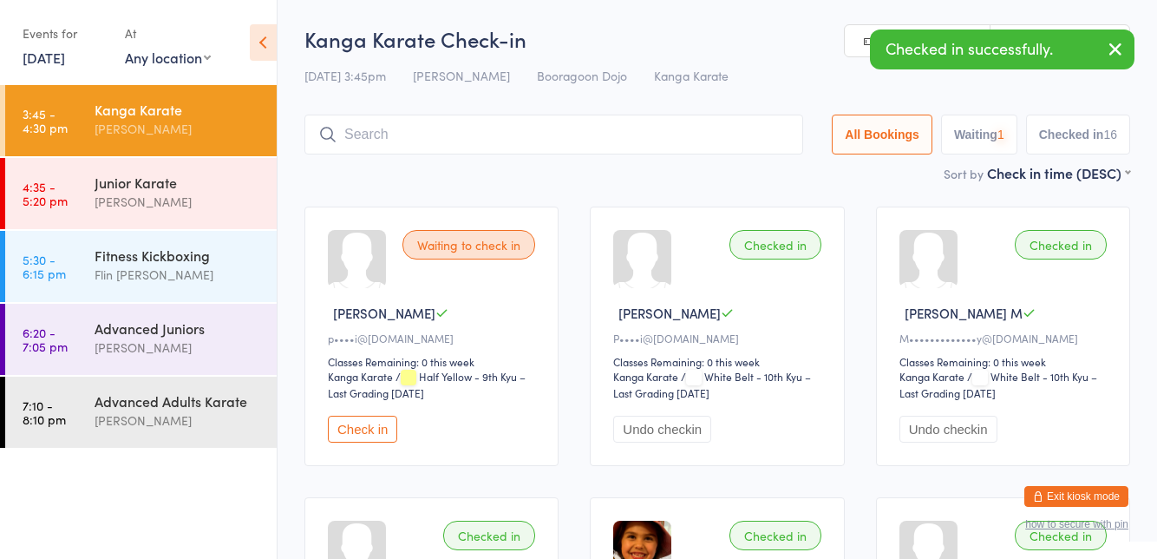
click at [388, 439] on button "Check in" at bounding box center [362, 428] width 69 height 27
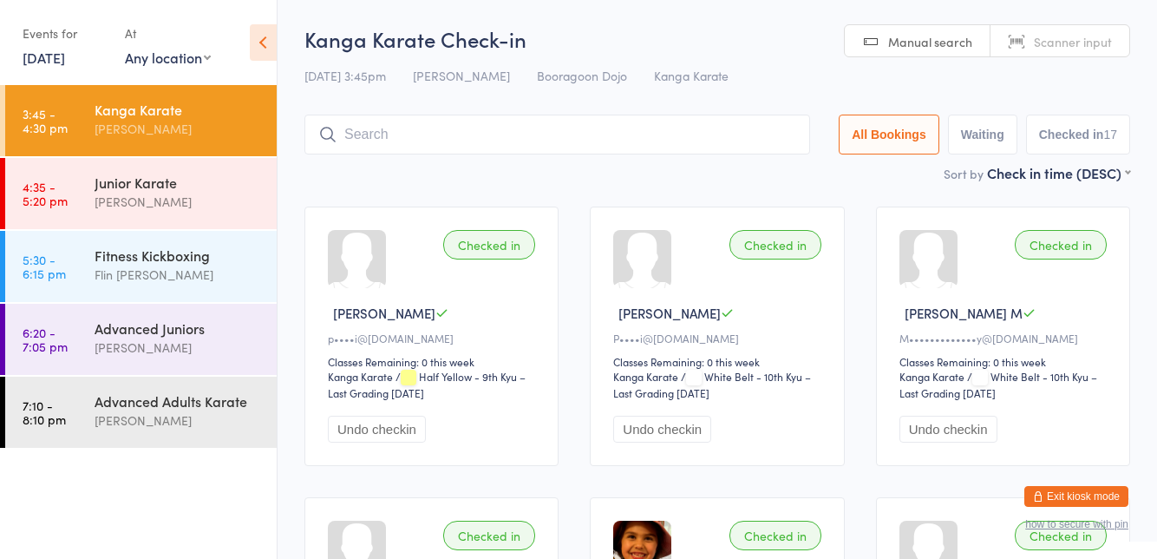
click at [194, 179] on div "Junior Karate" at bounding box center [178, 182] width 167 height 19
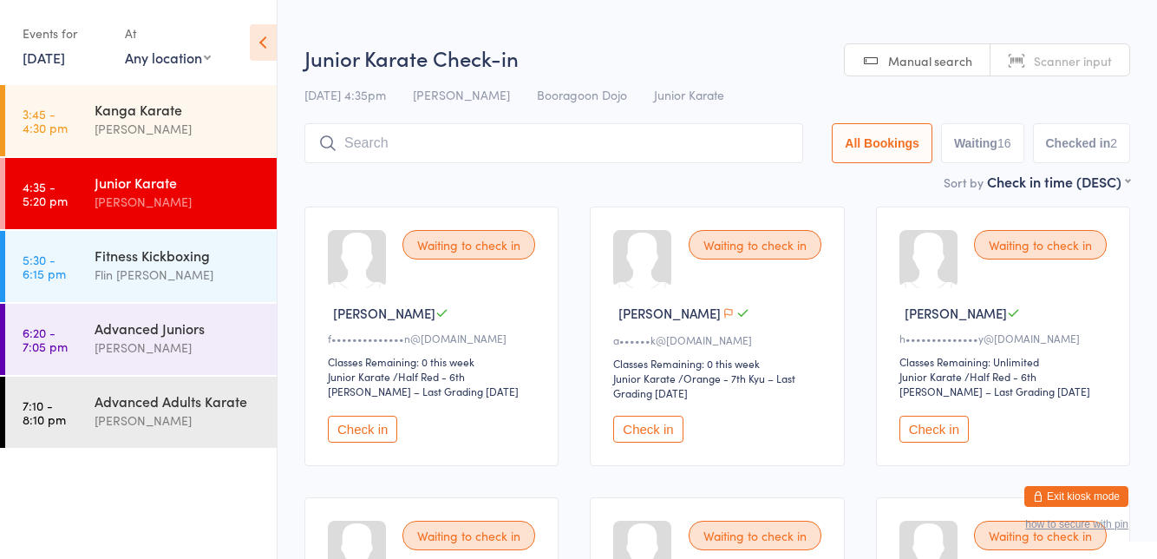
click at [843, 222] on div "Waiting to check in Elias A a••••••k@yahoo.com Classes Remaining: 0 this week J…" at bounding box center [717, 335] width 254 height 259
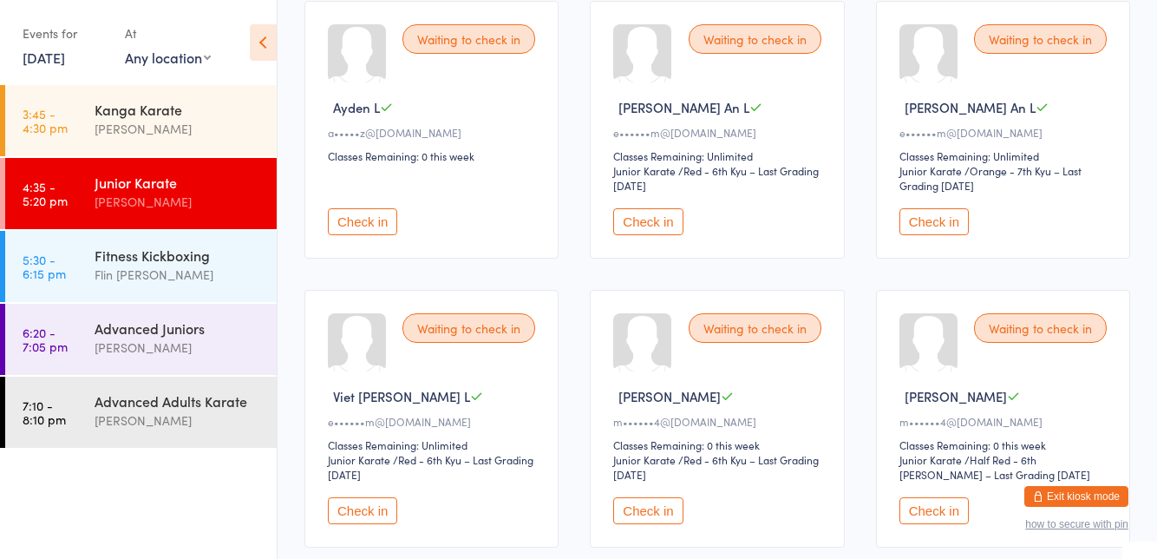
scroll to position [786, 0]
click at [378, 507] on button "Check in" at bounding box center [362, 509] width 69 height 27
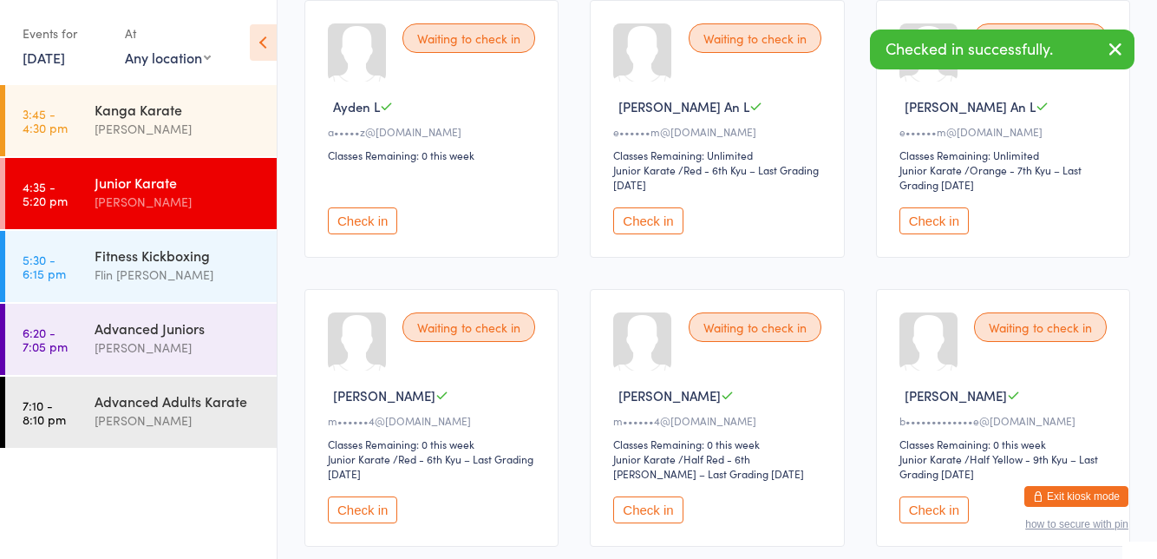
click at [639, 221] on button "Check in" at bounding box center [647, 220] width 69 height 27
click at [928, 211] on button "Check in" at bounding box center [933, 220] width 69 height 27
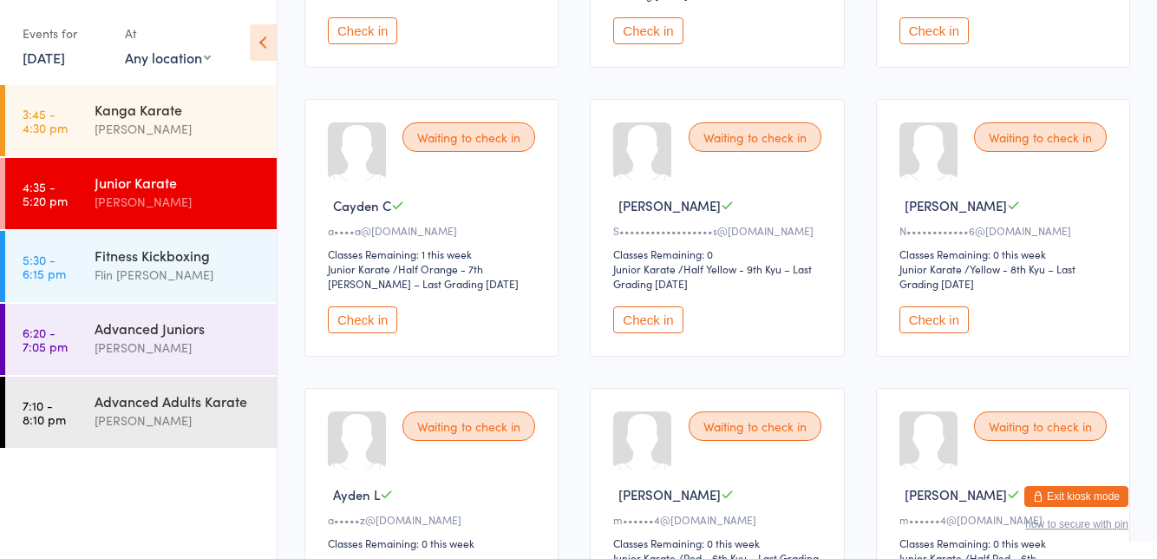
scroll to position [397, 0]
click at [951, 339] on div "Waiting to check in Daniel K N••••••••••••6@yahoo.com Classes Remaining: 0 this…" at bounding box center [1003, 229] width 254 height 258
click at [946, 317] on button "Check in" at bounding box center [933, 320] width 69 height 27
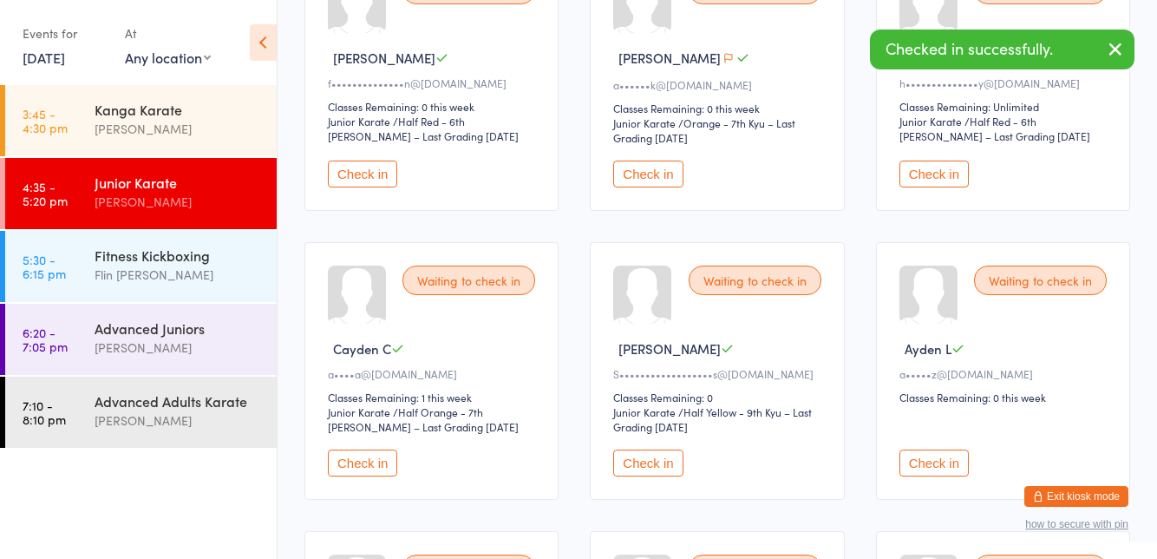
scroll to position [0, 0]
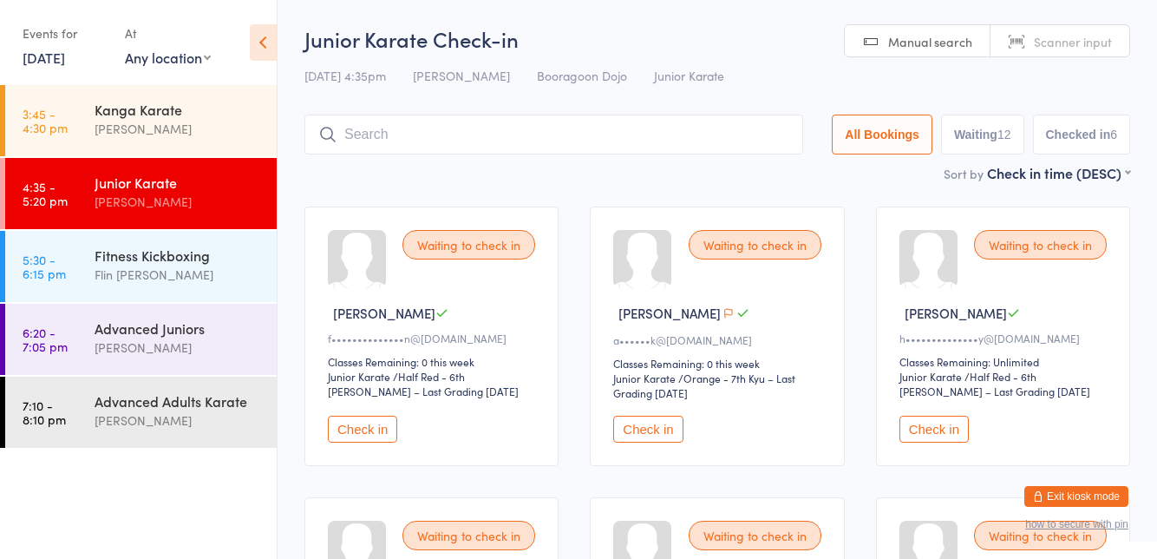
click at [1089, 134] on button "Checked in 6" at bounding box center [1082, 134] width 98 height 40
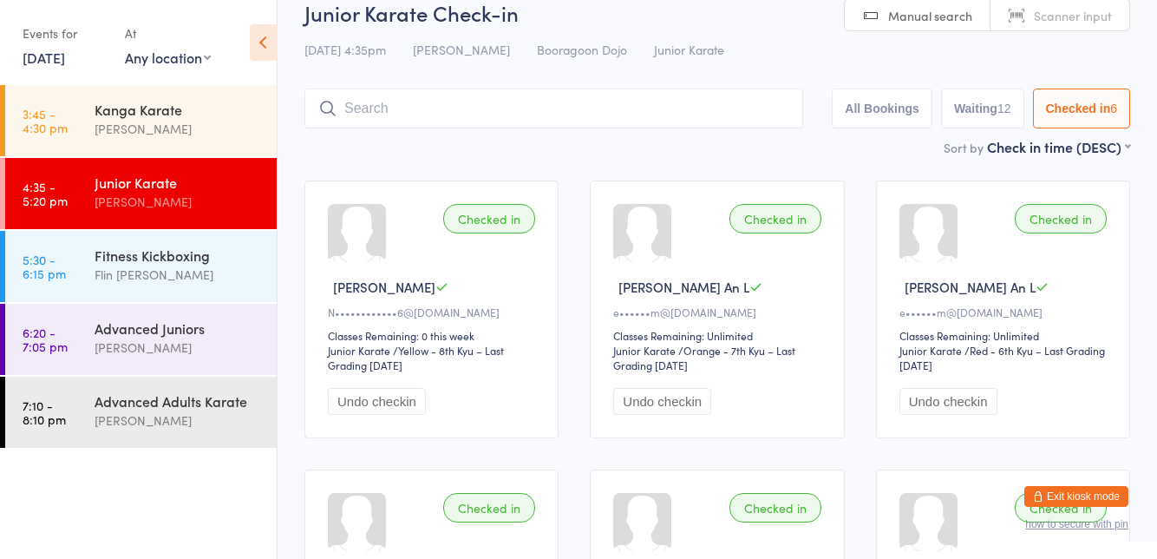
scroll to position [25, 0]
click at [1010, 120] on button "Waiting 12" at bounding box center [982, 109] width 83 height 40
select select "0"
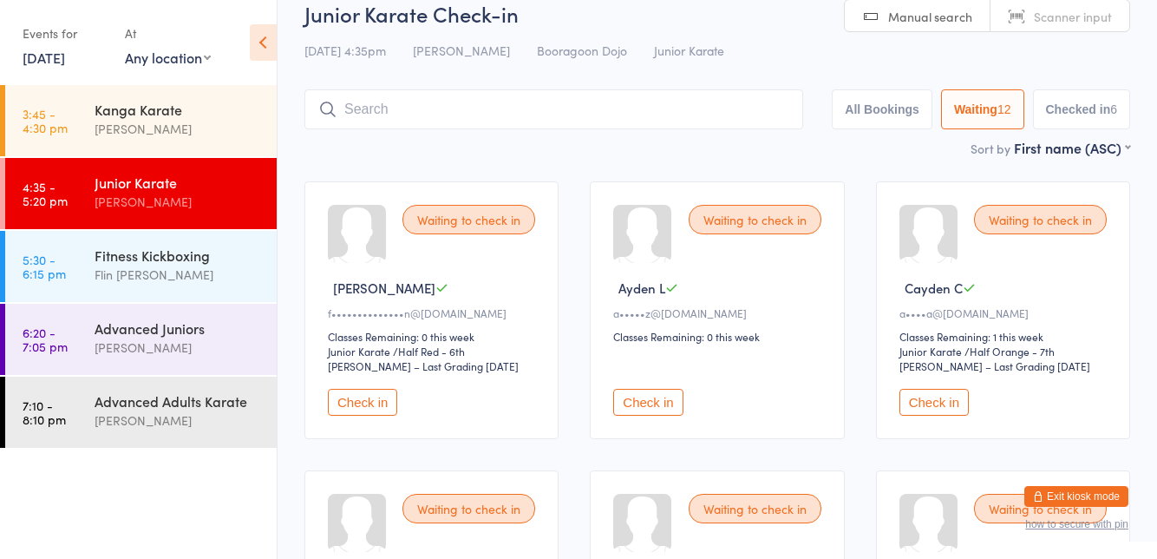
click at [892, 187] on div "Waiting to check in Cayden C a••••a@iinet.net.au Classes Remaining: 1 this week…" at bounding box center [1003, 310] width 254 height 258
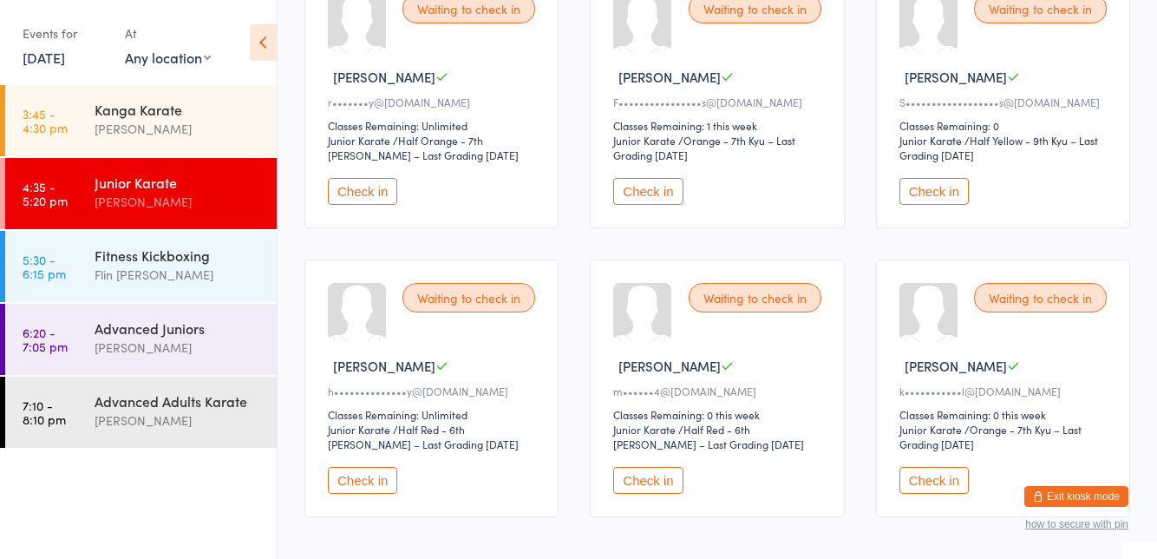
scroll to position [836, 0]
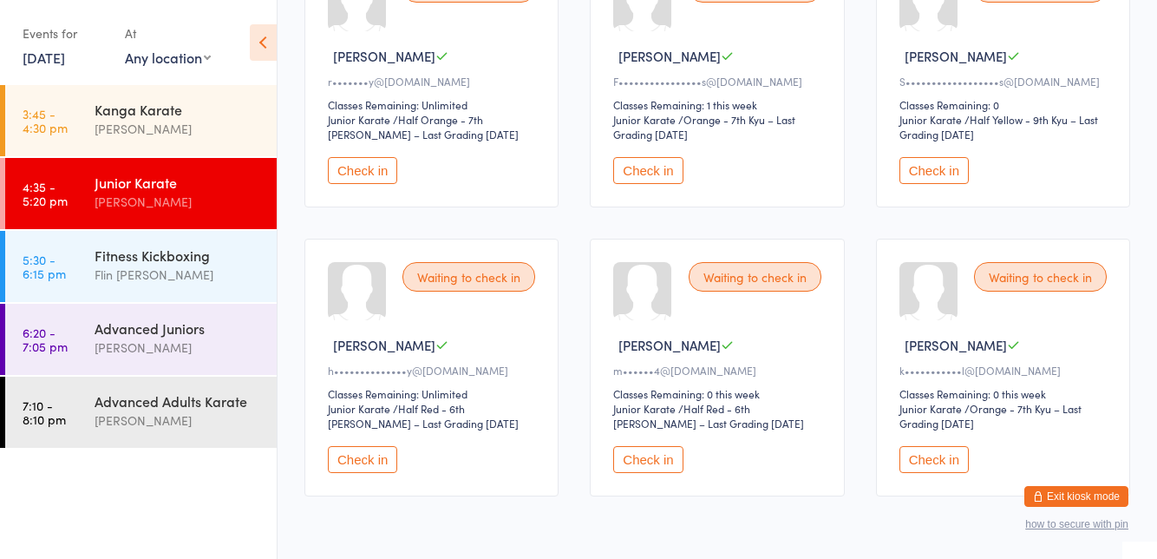
click at [350, 172] on button "Check in" at bounding box center [362, 170] width 69 height 27
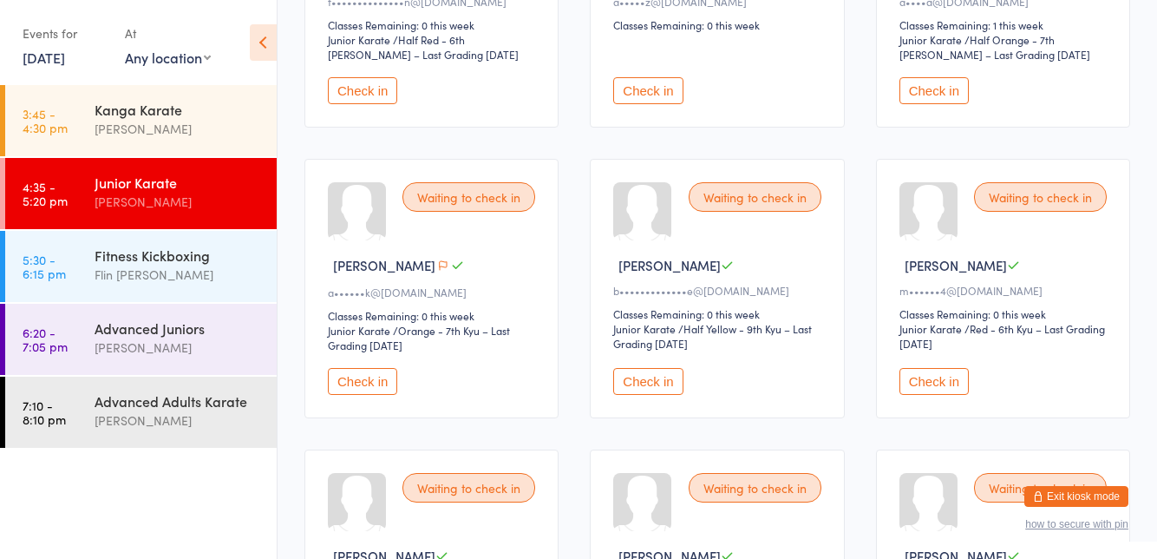
scroll to position [338, 0]
click at [949, 382] on button "Check in" at bounding box center [933, 379] width 69 height 27
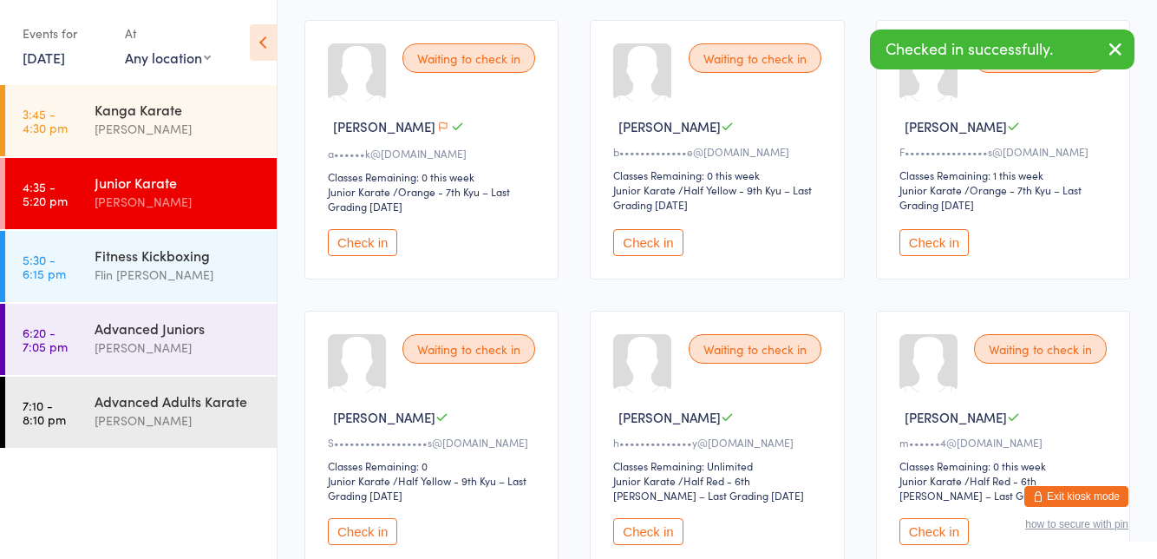
scroll to position [479, 0]
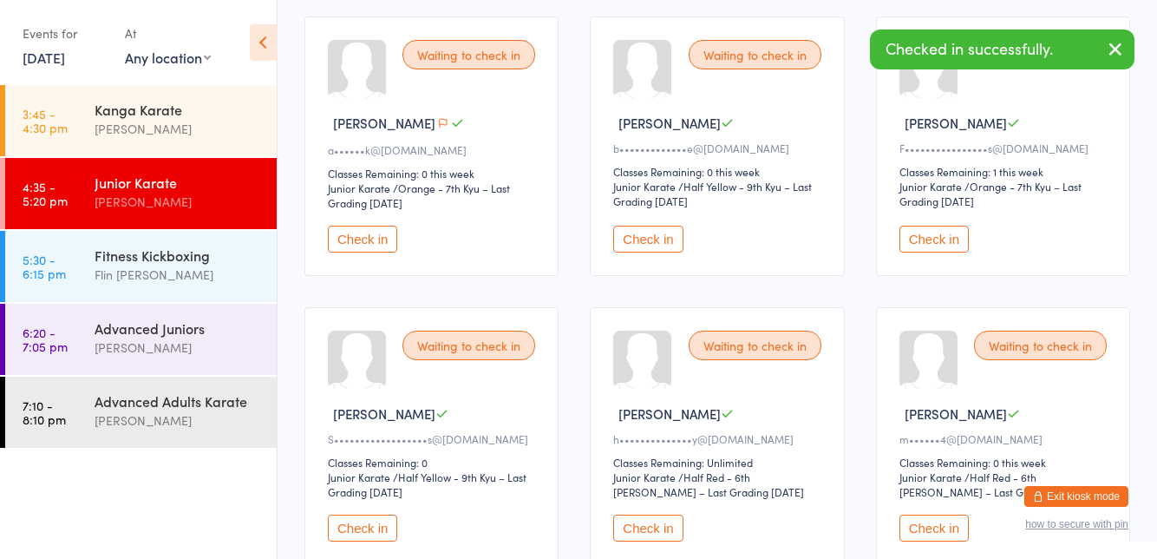
click at [657, 526] on button "Check in" at bounding box center [647, 527] width 69 height 27
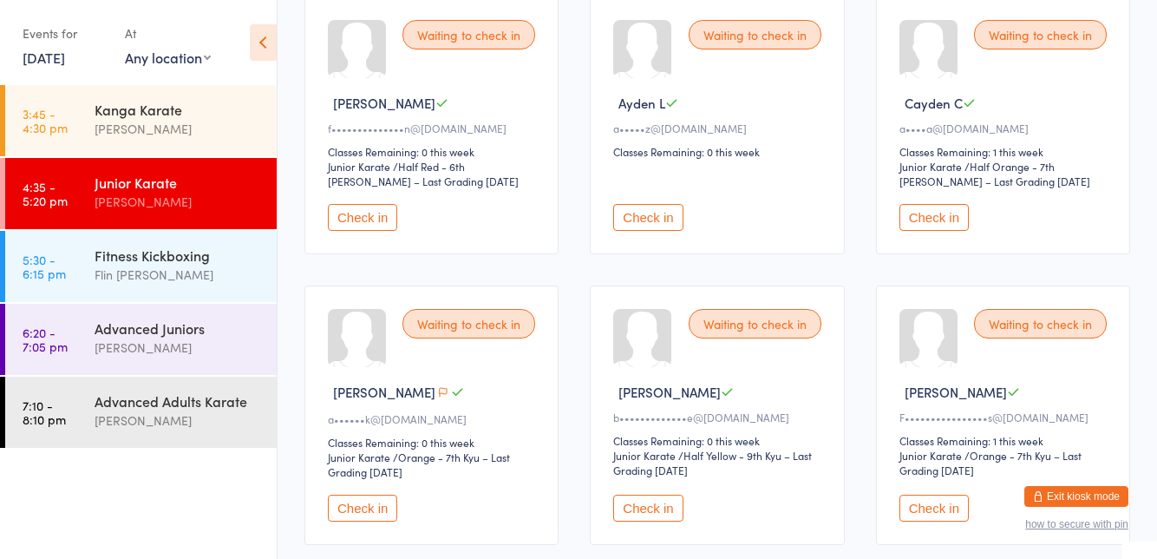
scroll to position [0, 0]
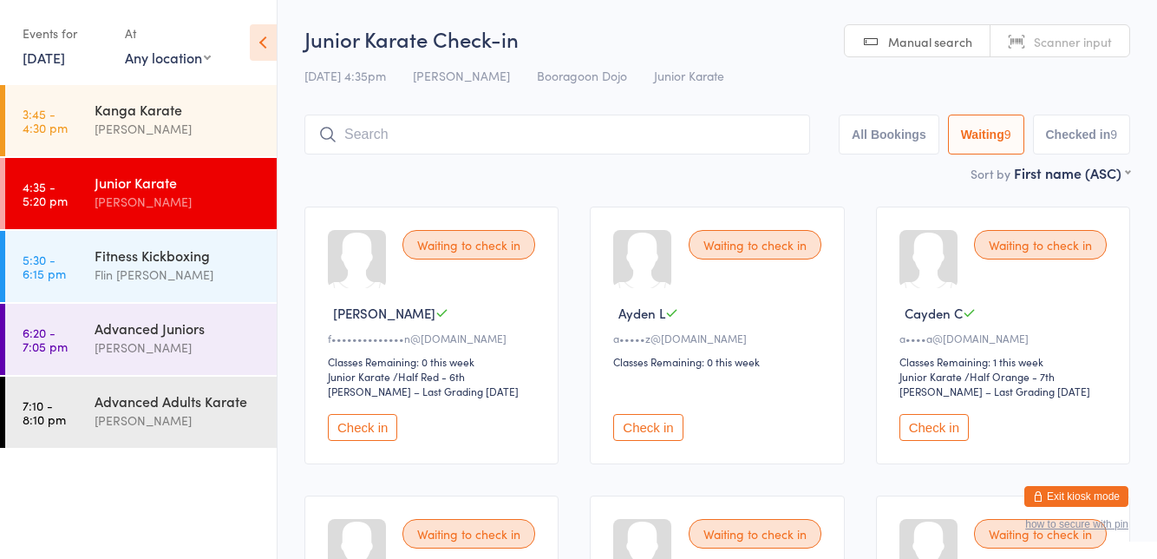
click at [445, 154] on input "search" at bounding box center [557, 134] width 506 height 40
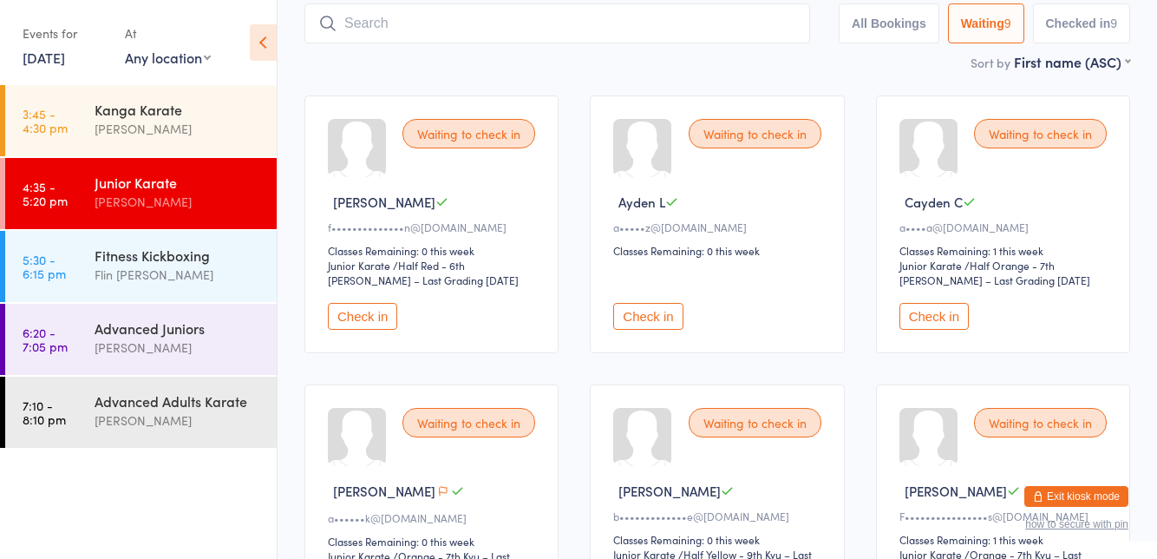
scroll to position [114, 0]
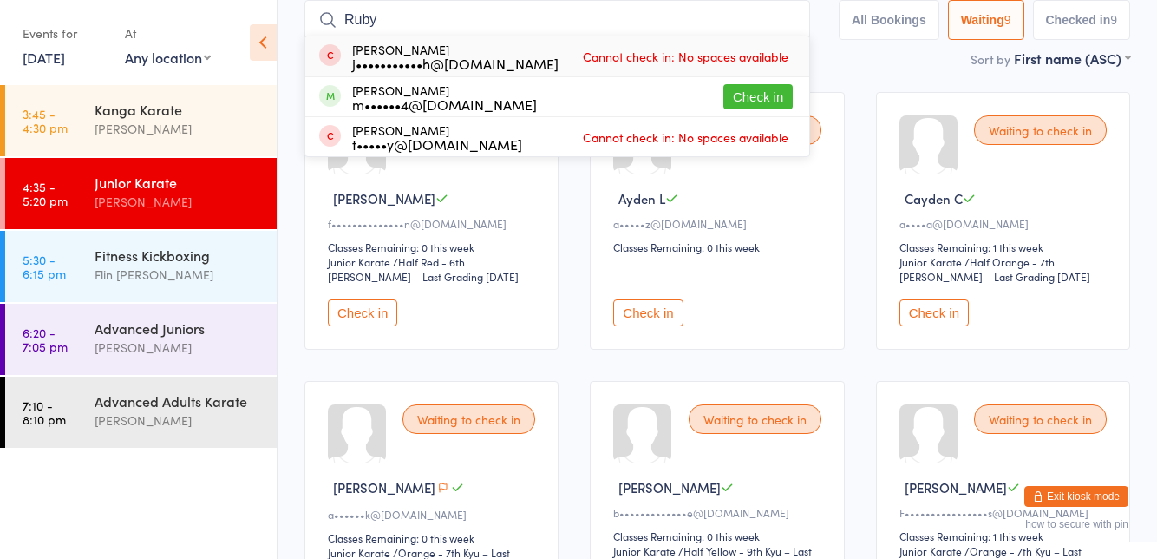
type input "Ruby"
click at [770, 92] on button "Check in" at bounding box center [757, 96] width 69 height 25
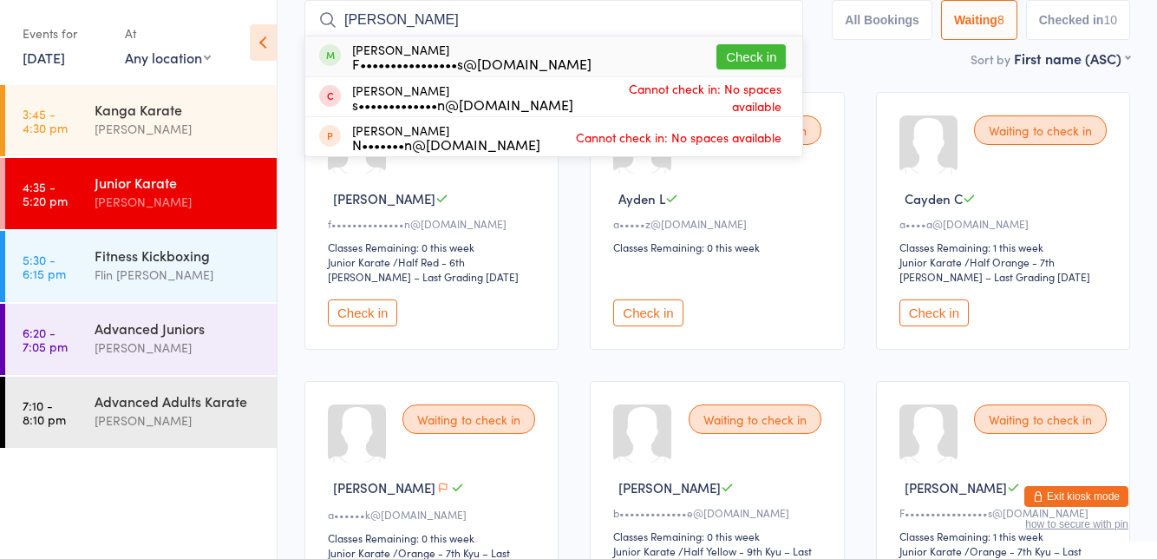
type input "Jude"
click at [767, 49] on button "Check in" at bounding box center [750, 56] width 69 height 25
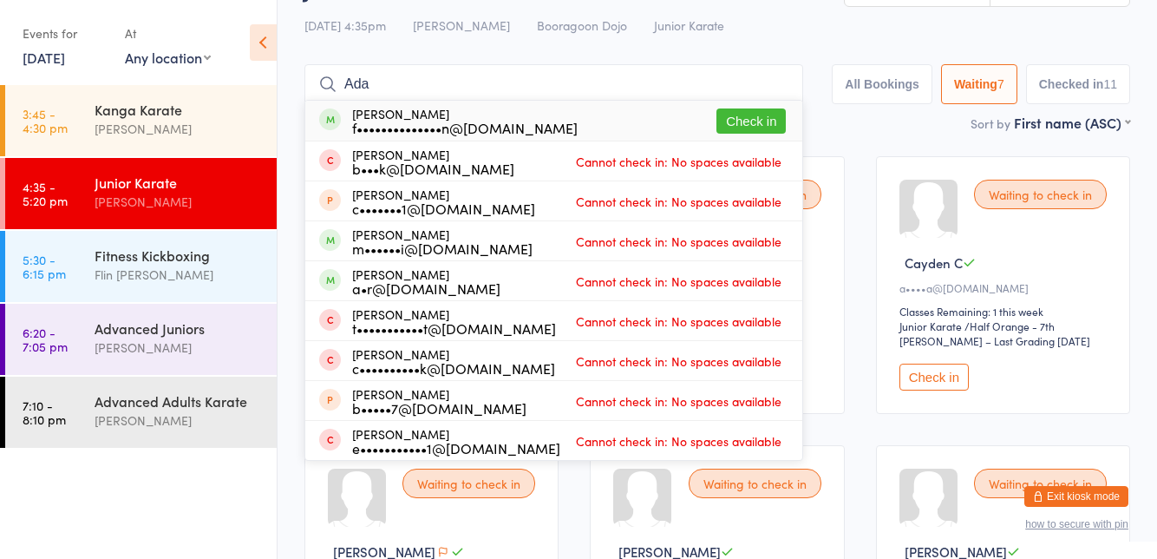
scroll to position [0, 0]
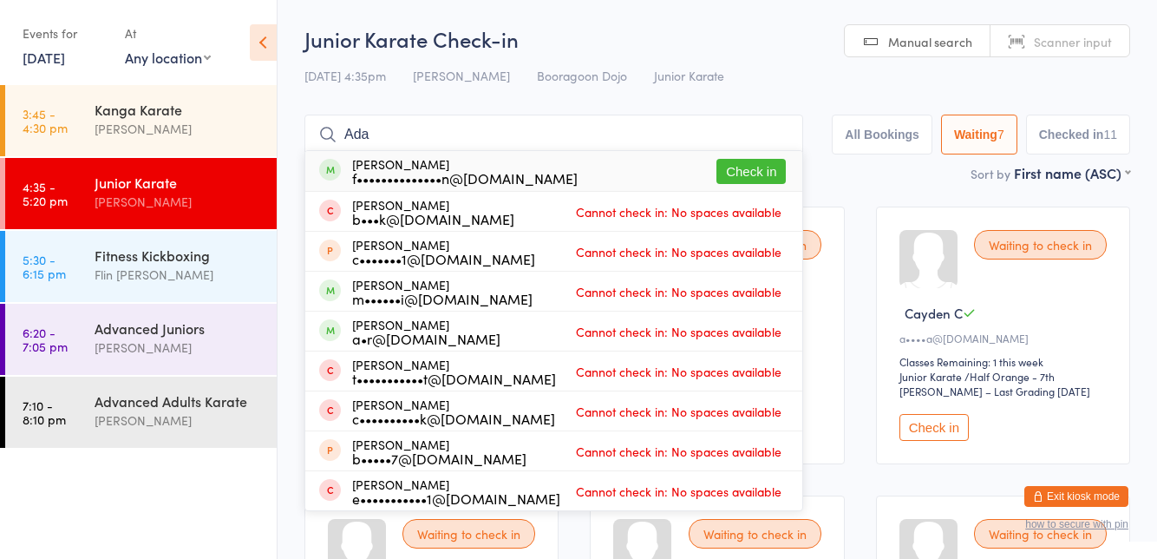
type input "Ada"
click at [401, 171] on div "f••••••••••••••n@gmail.com" at bounding box center [465, 178] width 226 height 14
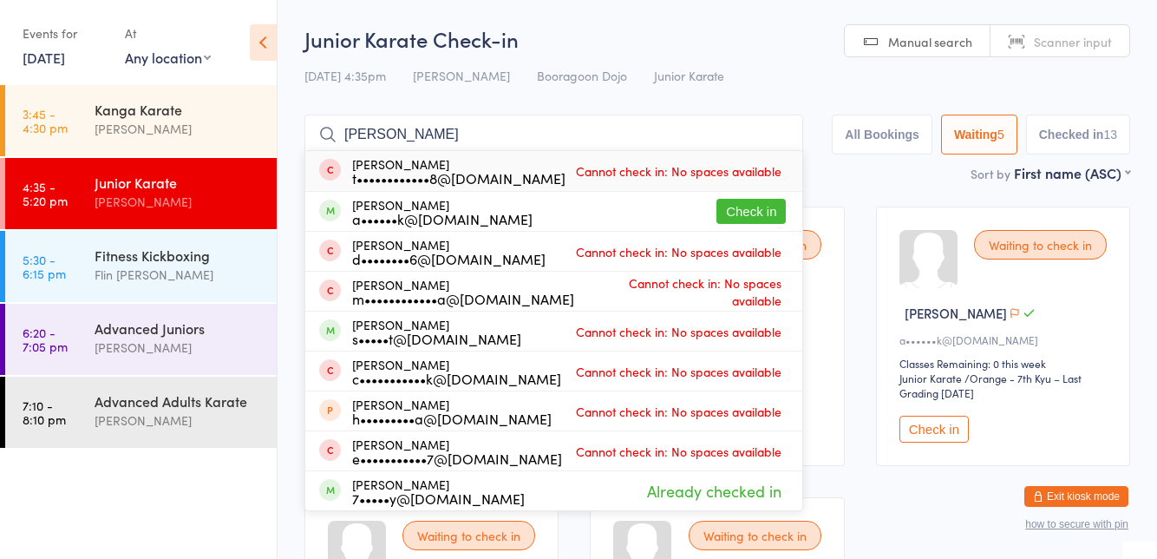
type input "Eli"
click at [389, 213] on div "a••••••k@yahoo.com" at bounding box center [442, 219] width 180 height 14
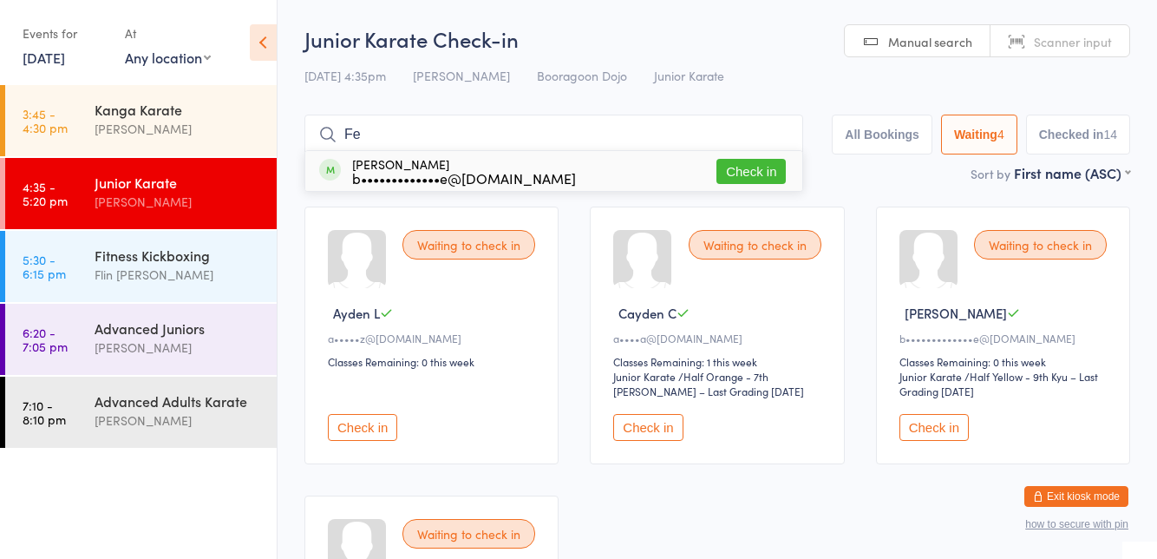
type input "Fe"
click at [552, 173] on div "Felix Pratt b•••••••••••••e@hotmail.com Check in" at bounding box center [553, 171] width 497 height 40
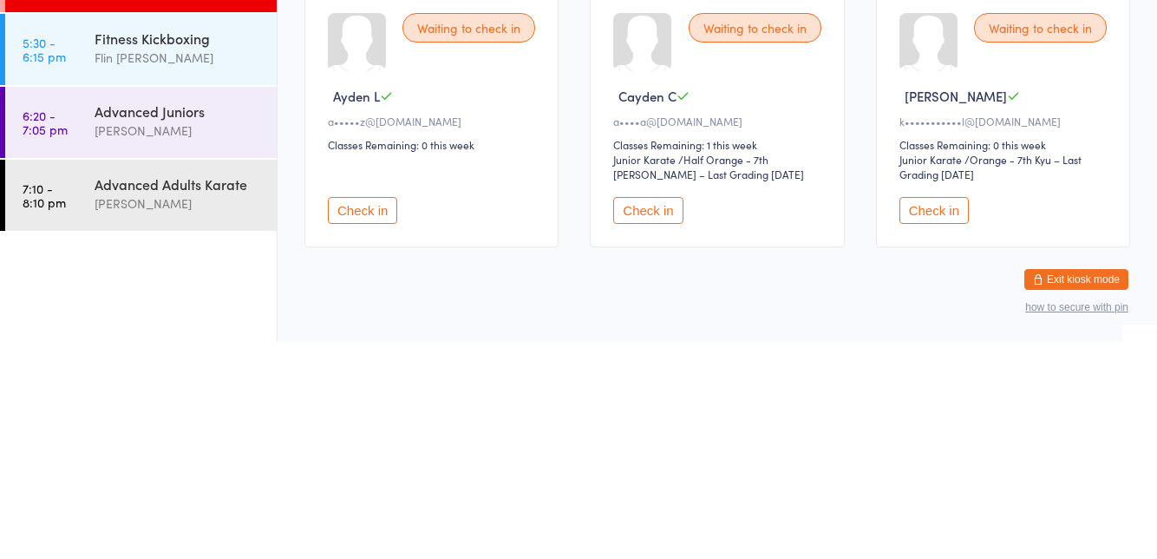
click at [932, 437] on button "Check in" at bounding box center [933, 427] width 69 height 27
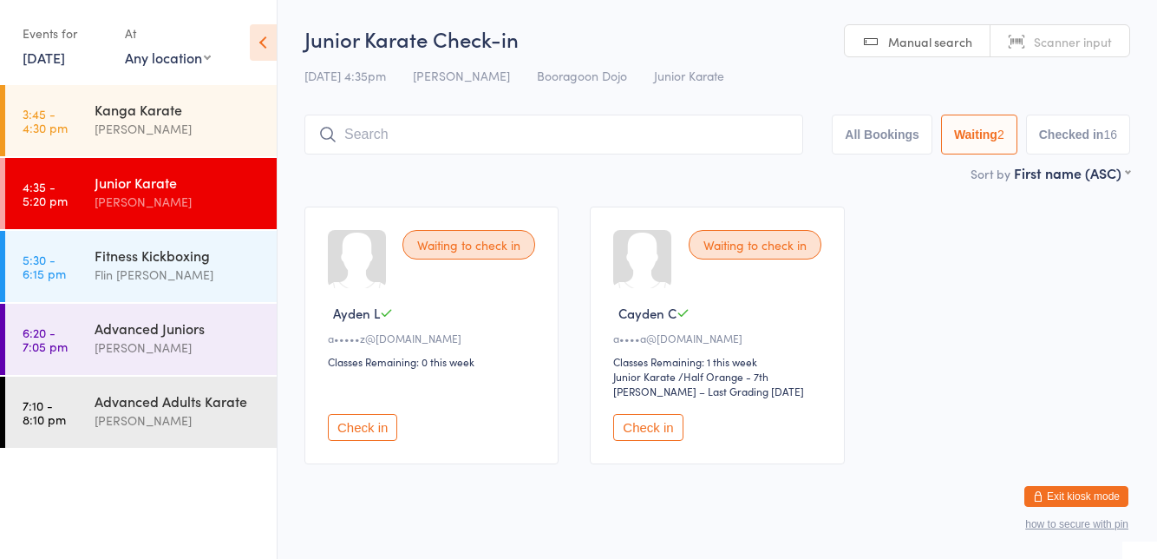
click at [350, 430] on button "Check in" at bounding box center [362, 427] width 69 height 27
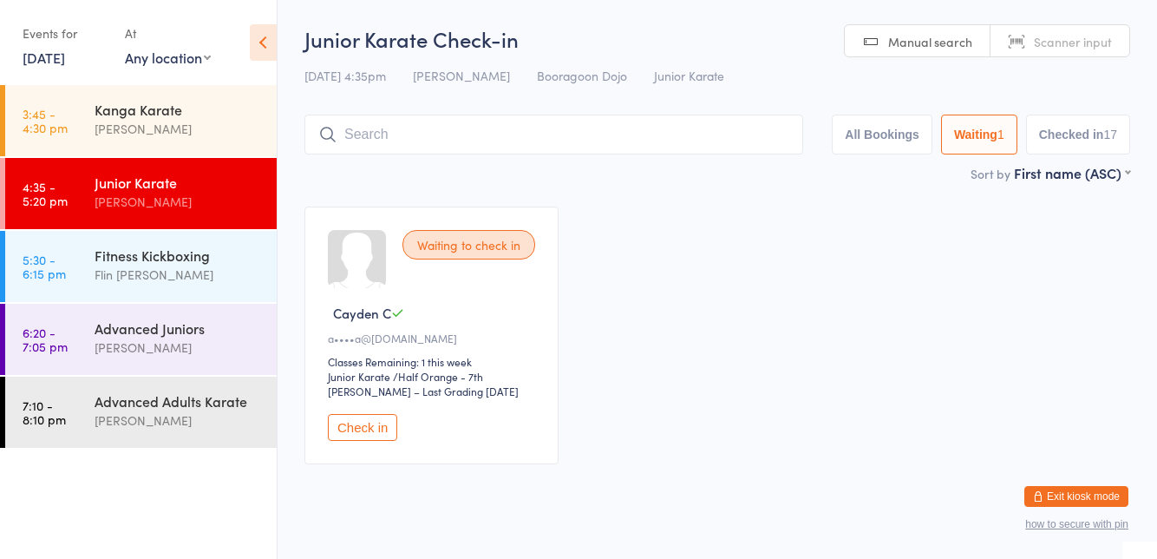
click at [379, 420] on button "Check in" at bounding box center [362, 427] width 69 height 27
